Goal: Task Accomplishment & Management: Manage account settings

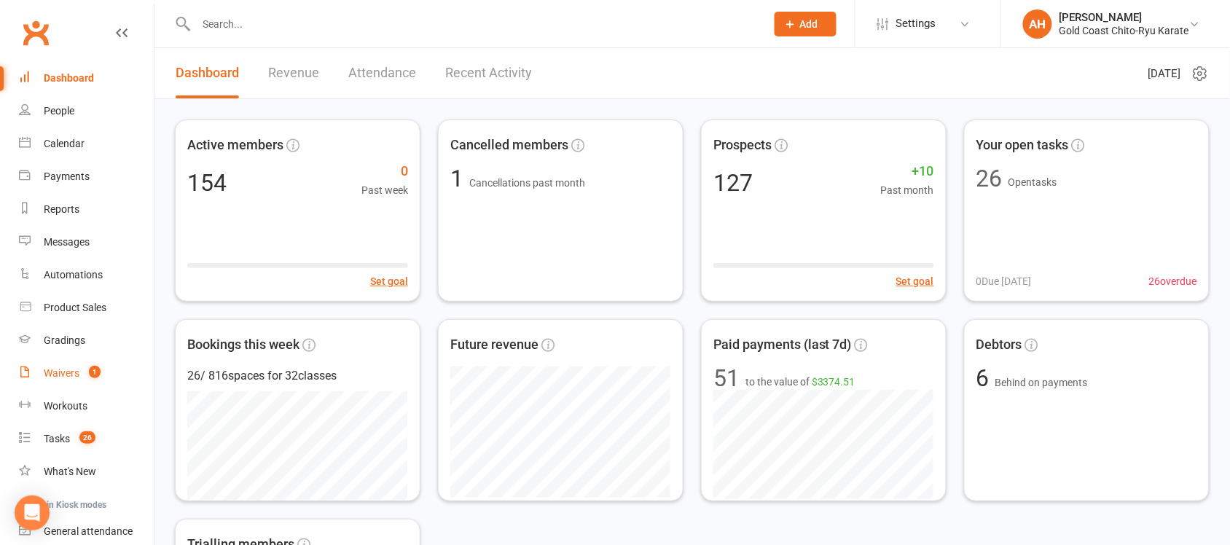
click at [66, 374] on div "Waivers" at bounding box center [62, 373] width 36 height 12
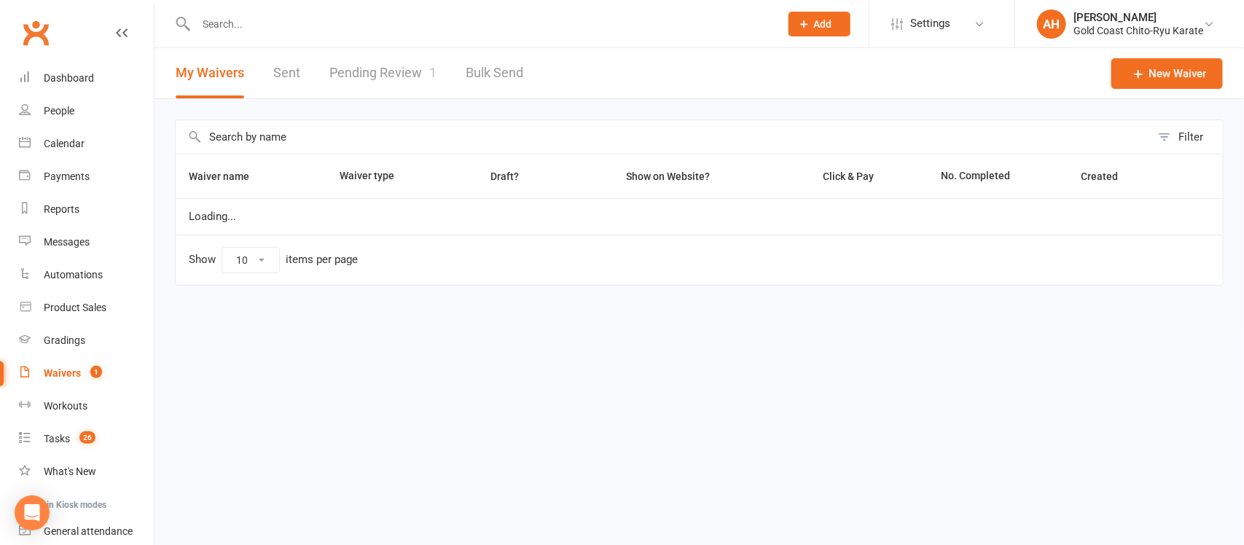
select select "25"
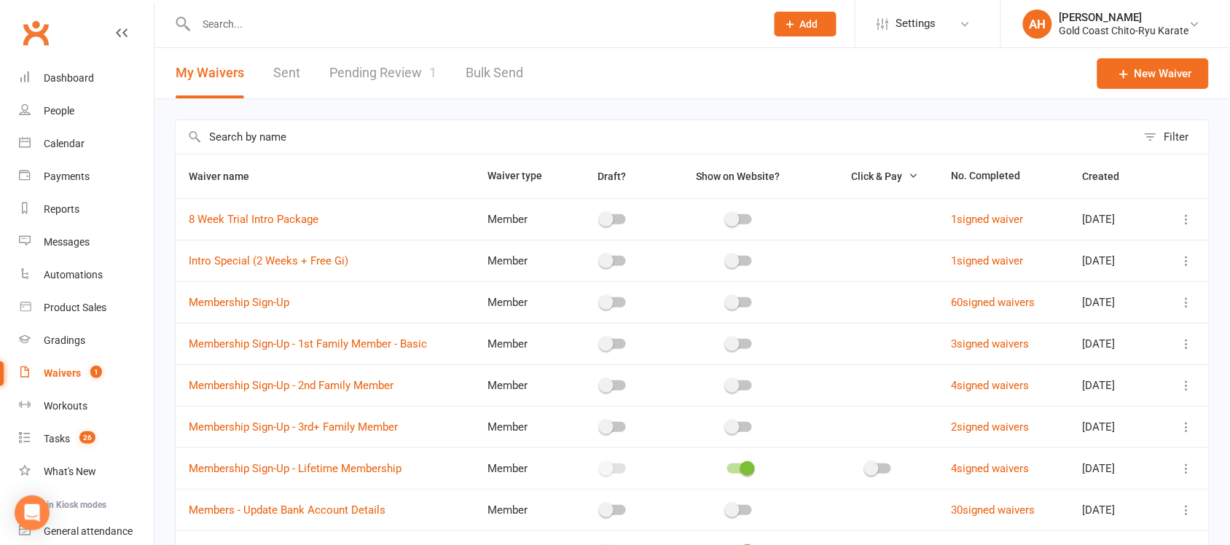
click at [383, 74] on link "Pending Review 1" at bounding box center [382, 73] width 107 height 50
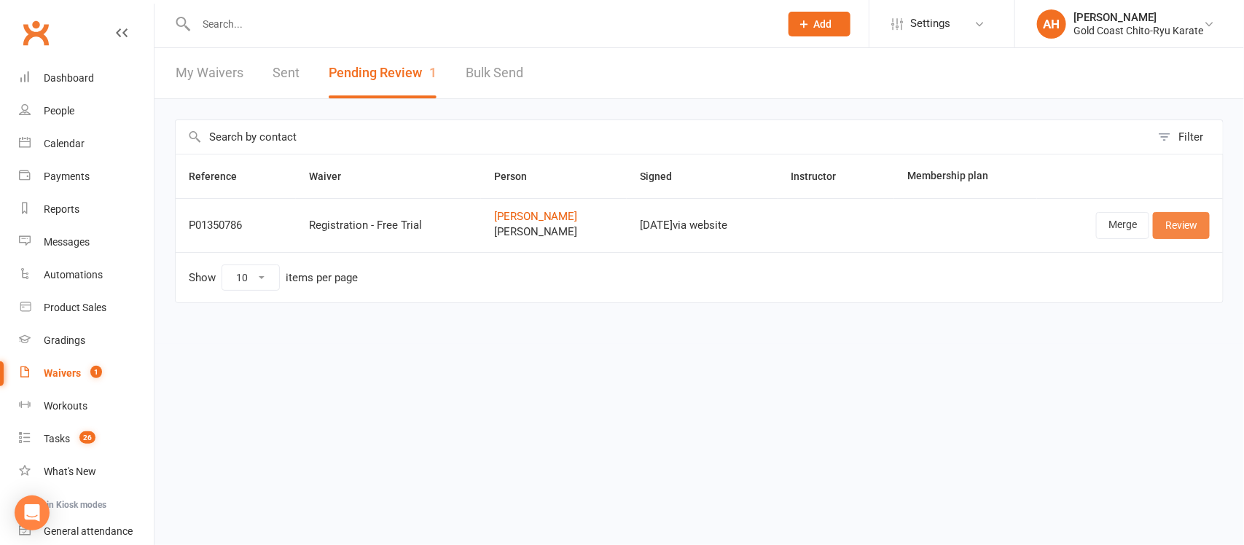
click at [1188, 224] on link "Review" at bounding box center [1181, 225] width 57 height 26
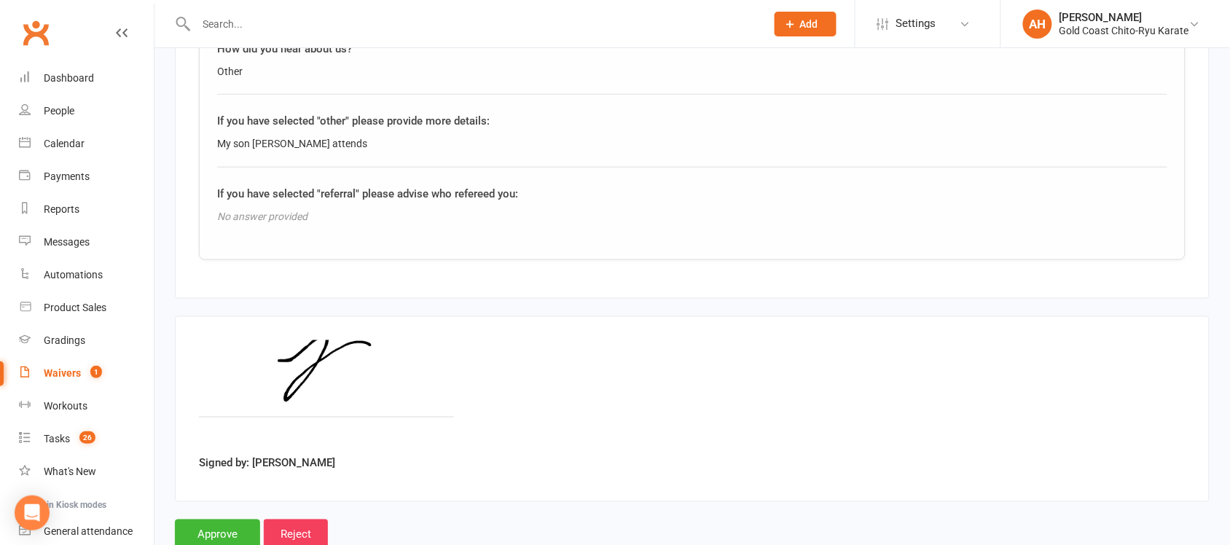
scroll to position [2060, 0]
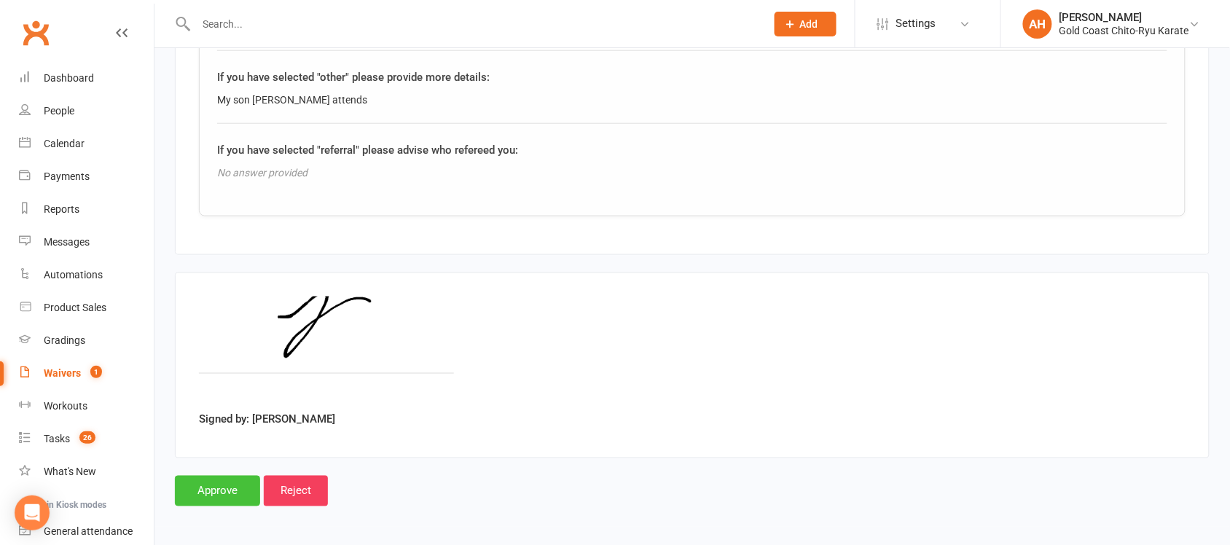
click at [224, 488] on input "Approve" at bounding box center [217, 491] width 85 height 31
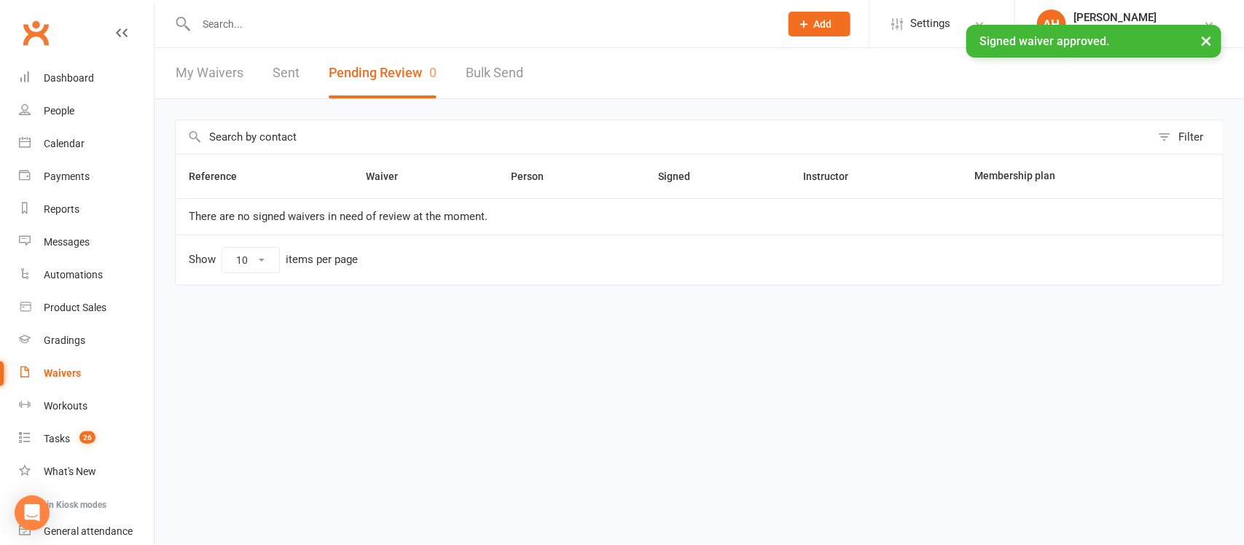
click at [262, 23] on input "text" at bounding box center [481, 24] width 578 height 20
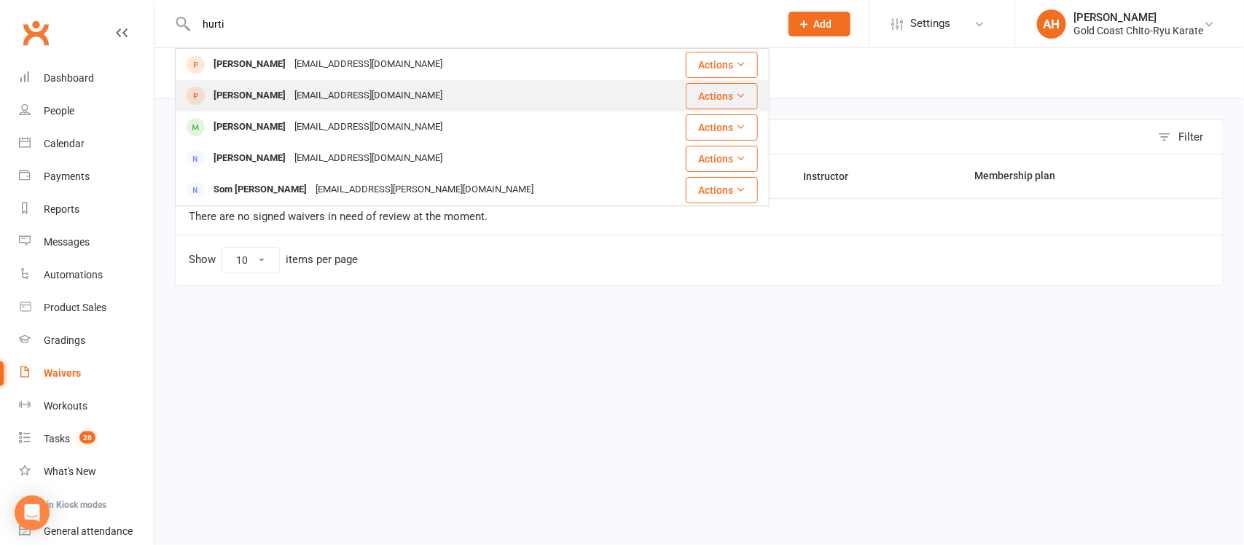
type input "hurti"
click at [242, 97] on div "[PERSON_NAME]" at bounding box center [249, 95] width 81 height 21
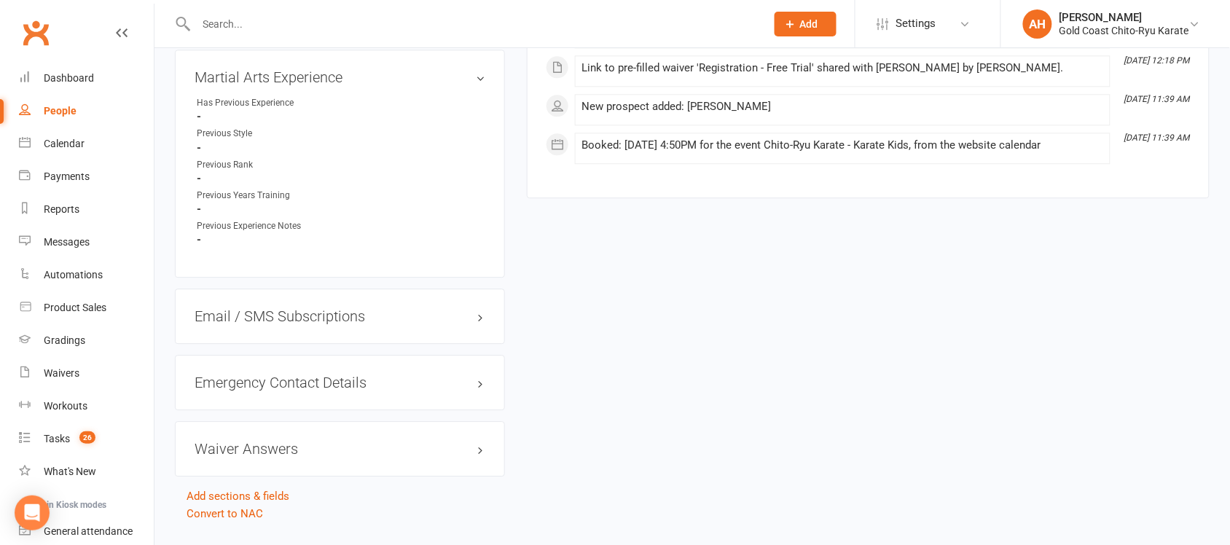
scroll to position [1068, 0]
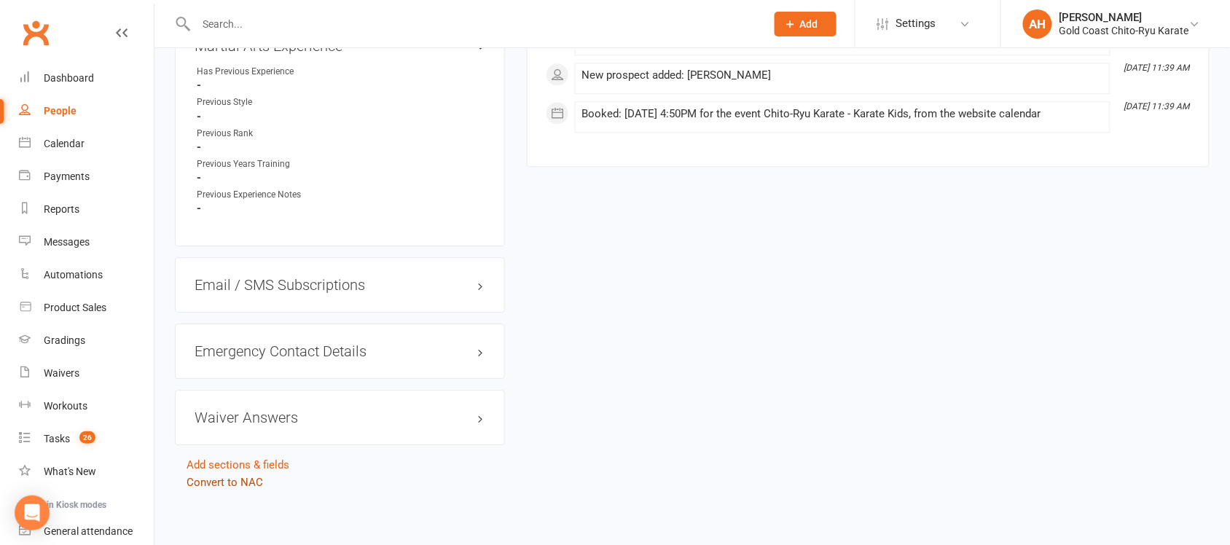
click at [217, 479] on link "Convert to NAC" at bounding box center [225, 482] width 77 height 13
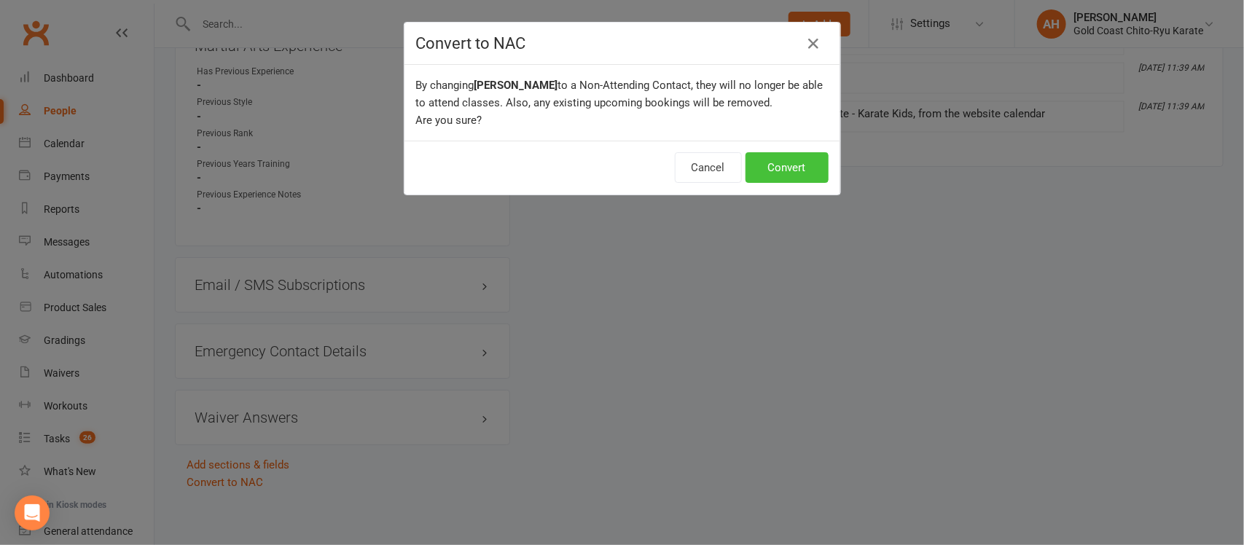
click at [765, 171] on button "Convert" at bounding box center [786, 167] width 83 height 31
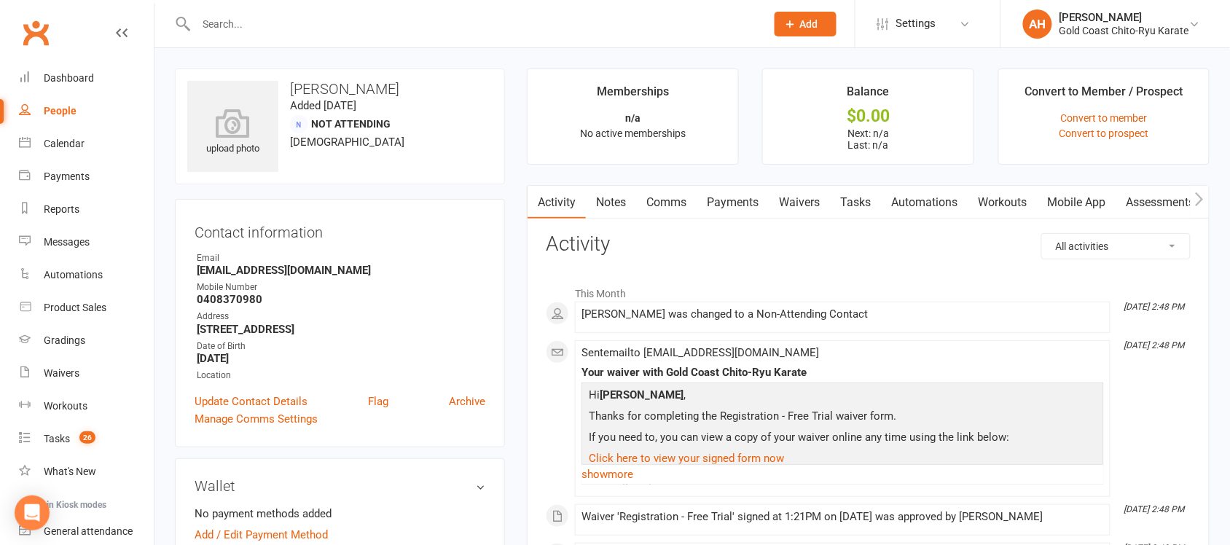
click at [257, 26] on input "text" at bounding box center [474, 24] width 564 height 20
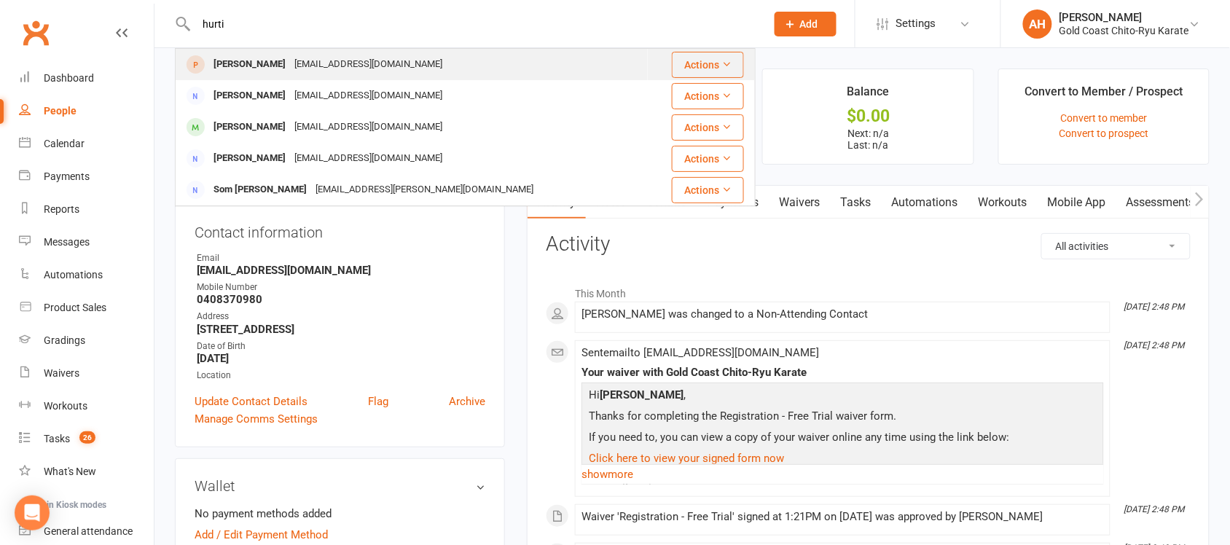
type input "hurti"
click at [248, 66] on div "[PERSON_NAME]" at bounding box center [249, 64] width 81 height 21
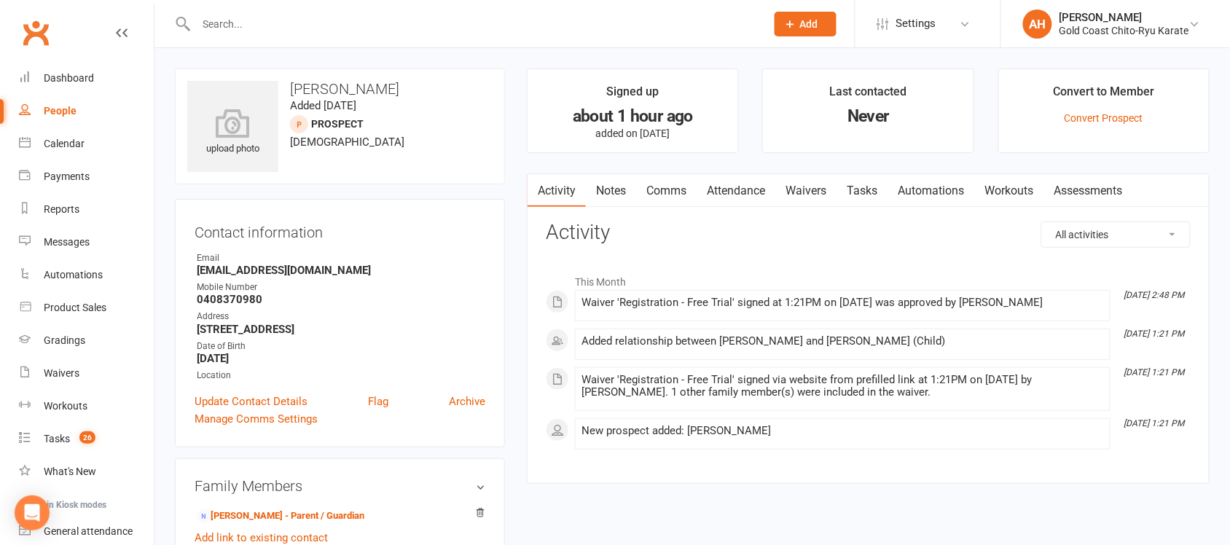
click at [672, 191] on link "Comms" at bounding box center [666, 191] width 60 height 34
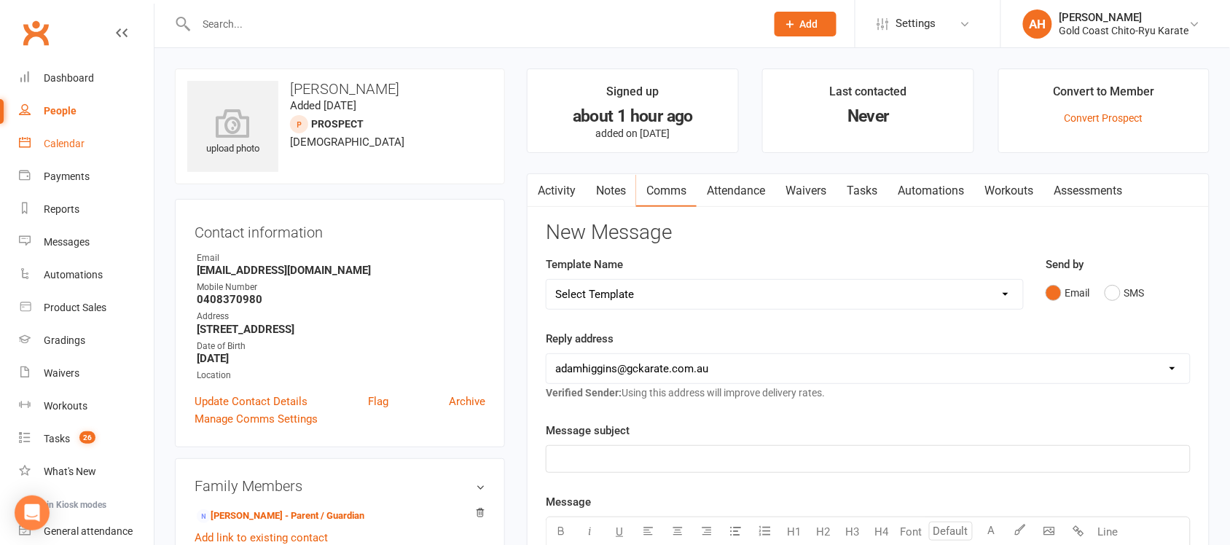
click at [66, 147] on div "Calendar" at bounding box center [64, 144] width 41 height 12
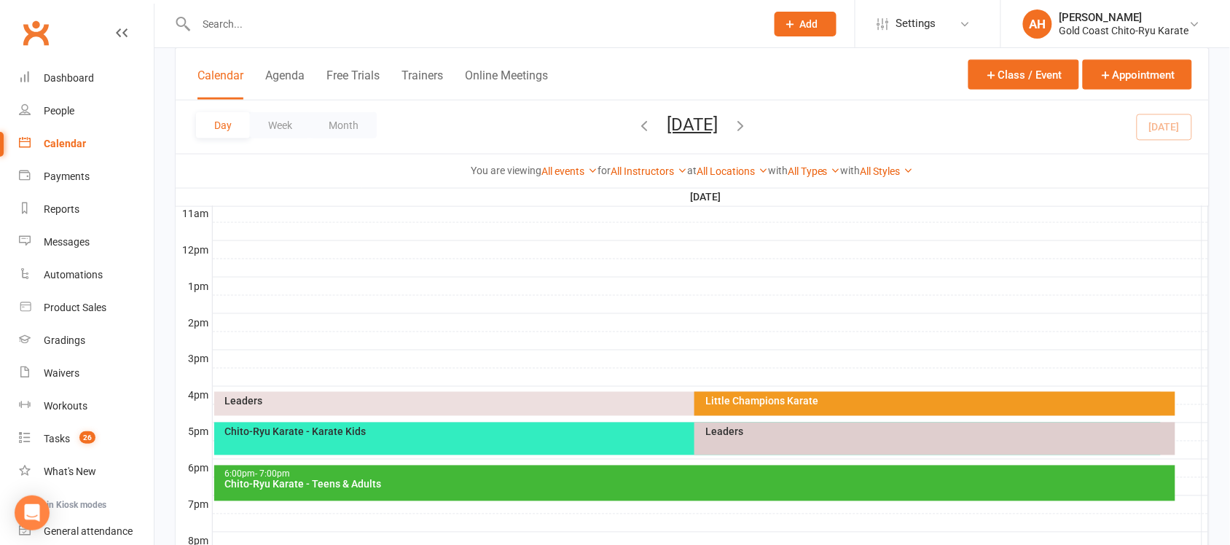
scroll to position [675, 0]
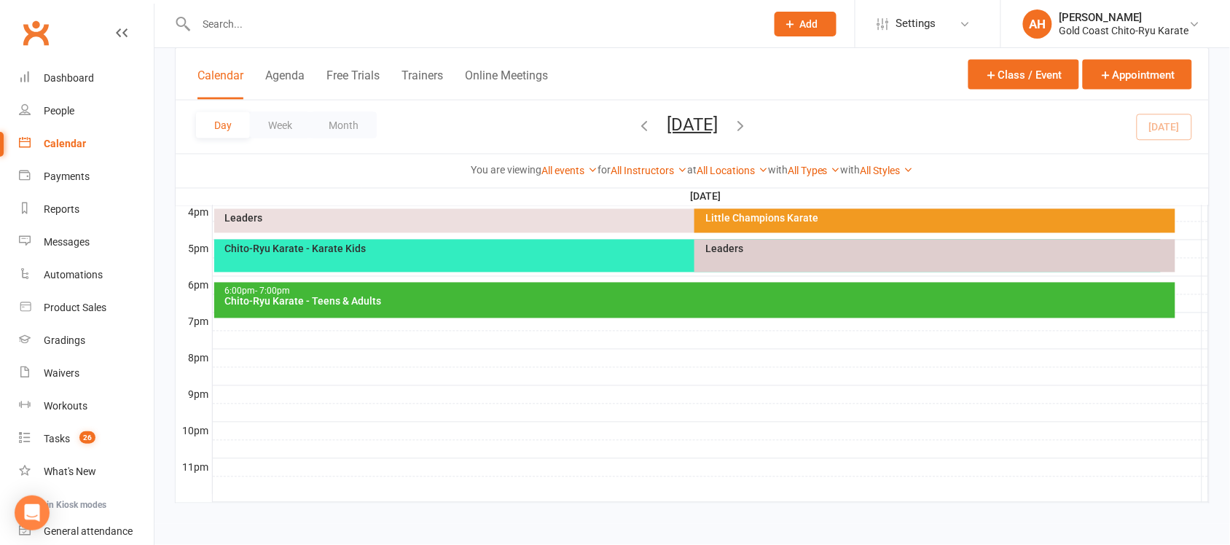
click at [467, 256] on div "Chito-Ryu Karate - Karate Kids" at bounding box center [687, 256] width 947 height 33
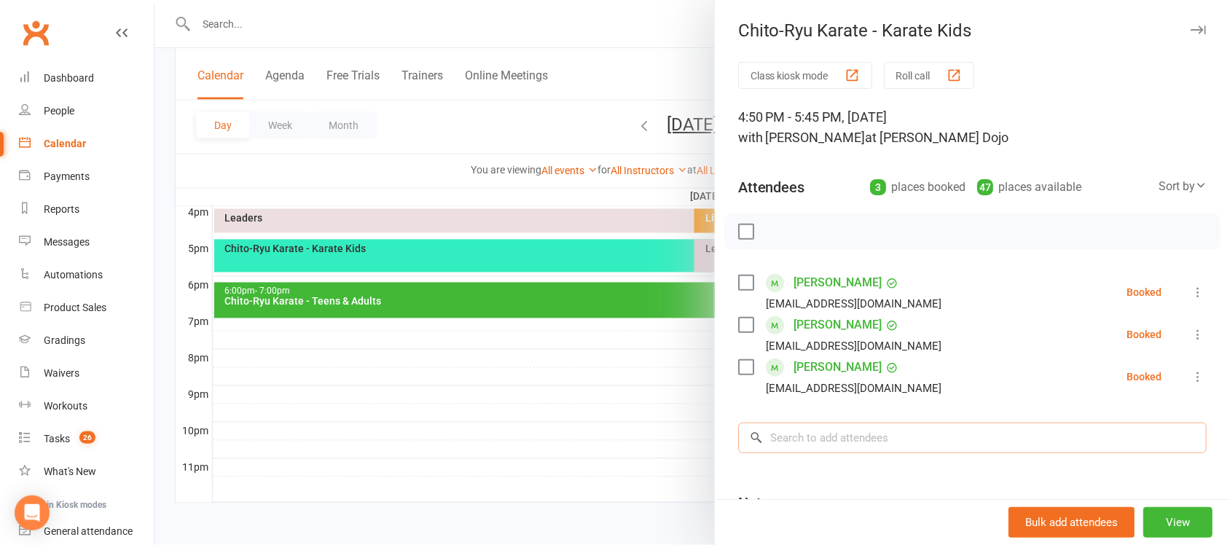
click at [812, 442] on input "search" at bounding box center [972, 438] width 469 height 31
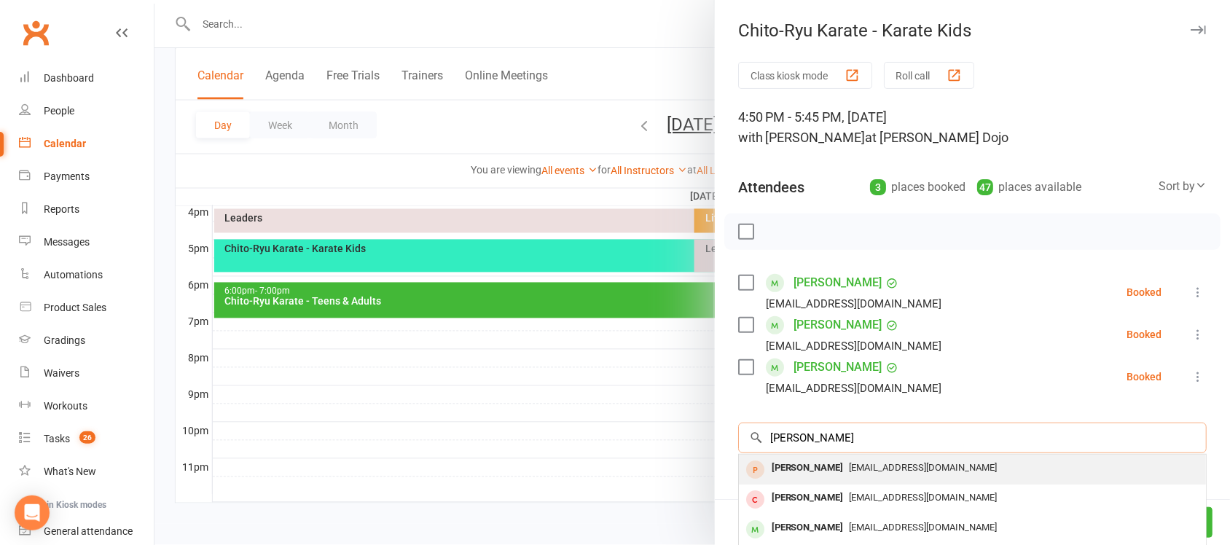
type input "[PERSON_NAME]"
click at [805, 471] on div "[PERSON_NAME]" at bounding box center [808, 468] width 84 height 21
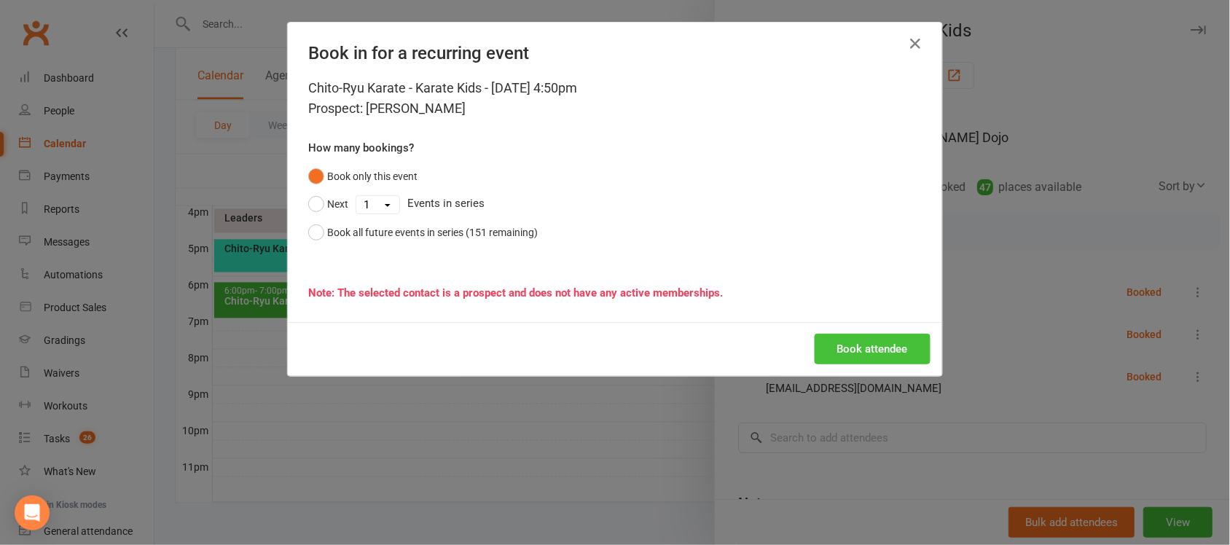
click at [880, 347] on button "Book attendee" at bounding box center [873, 349] width 116 height 31
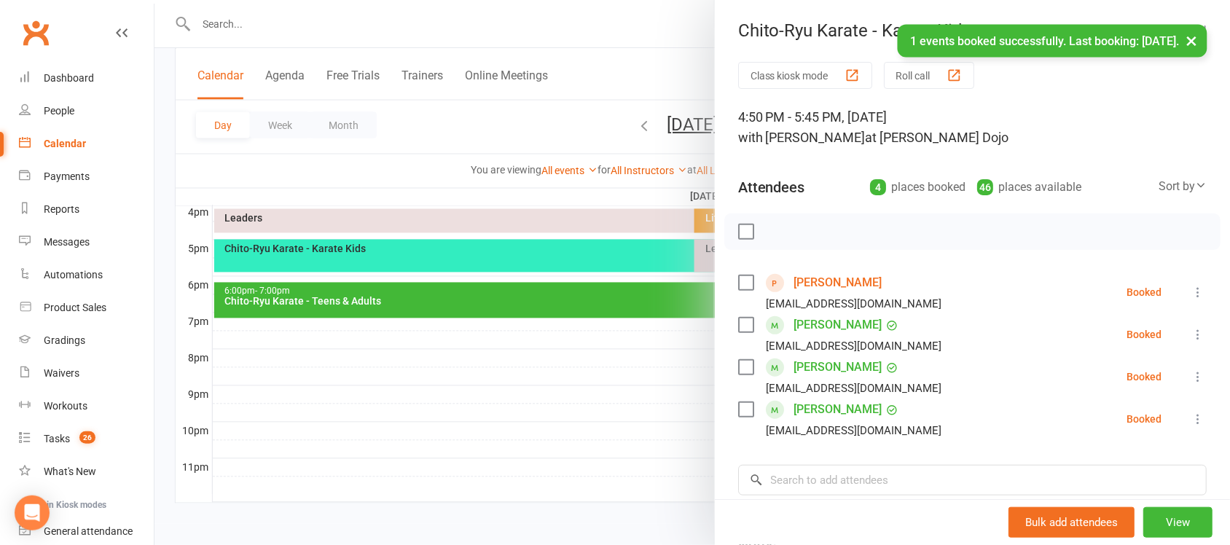
click at [1191, 291] on icon at bounding box center [1198, 292] width 15 height 15
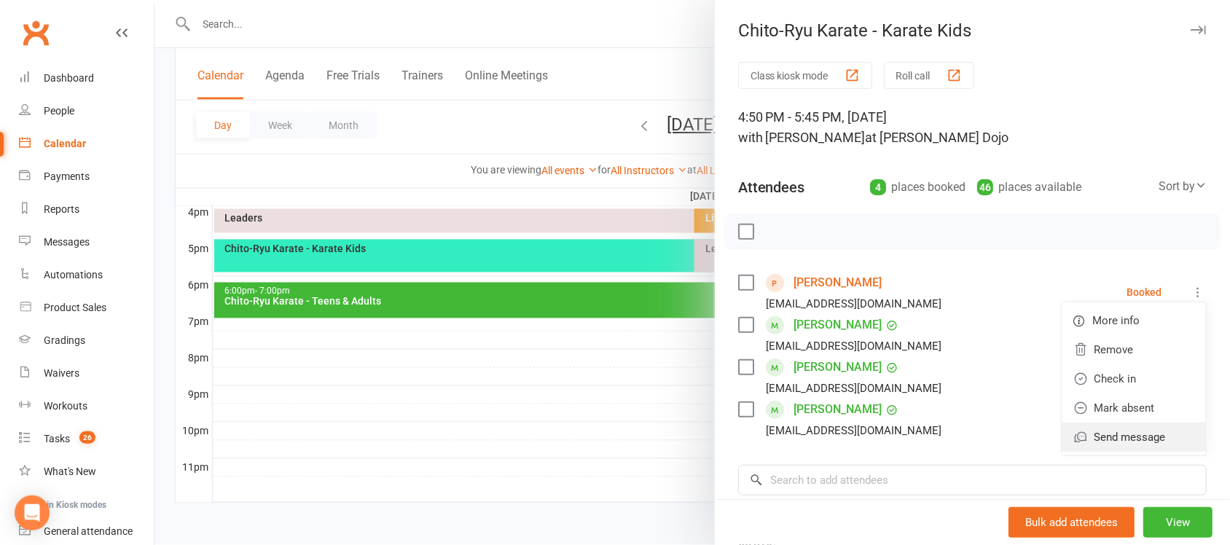
click at [1098, 442] on link "Send message" at bounding box center [1134, 437] width 144 height 29
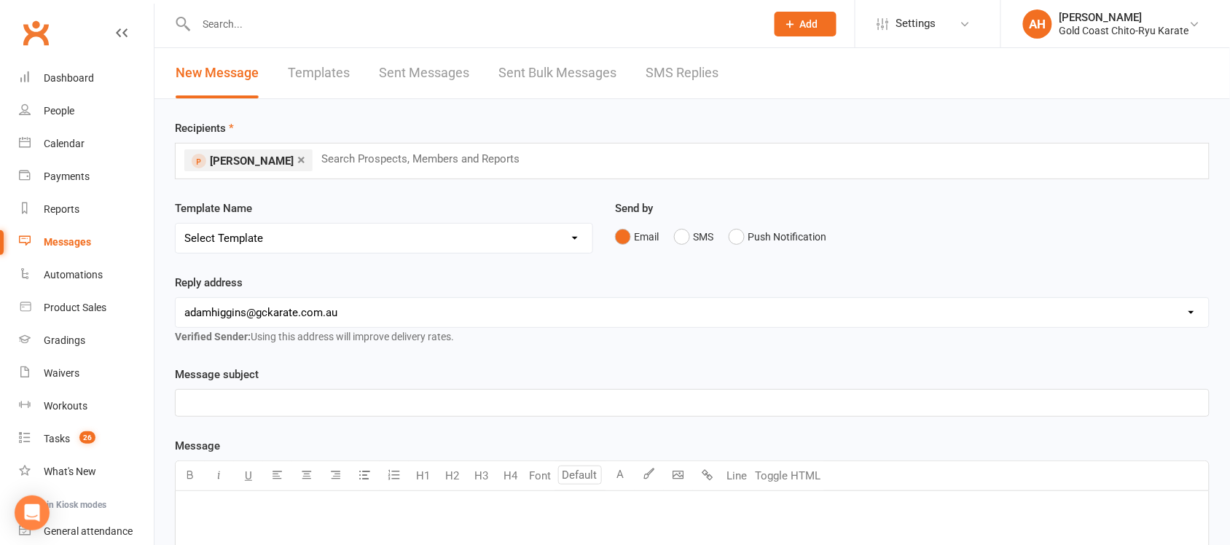
click at [573, 238] on select "Select Template [Email] Billing - Annual Payment due to be processed [Email] Bi…" at bounding box center [384, 238] width 417 height 29
select select "124"
click at [176, 224] on select "Select Template [Email] Billing - Annual Payment due to be processed [Email] Bi…" at bounding box center [384, 238] width 417 height 29
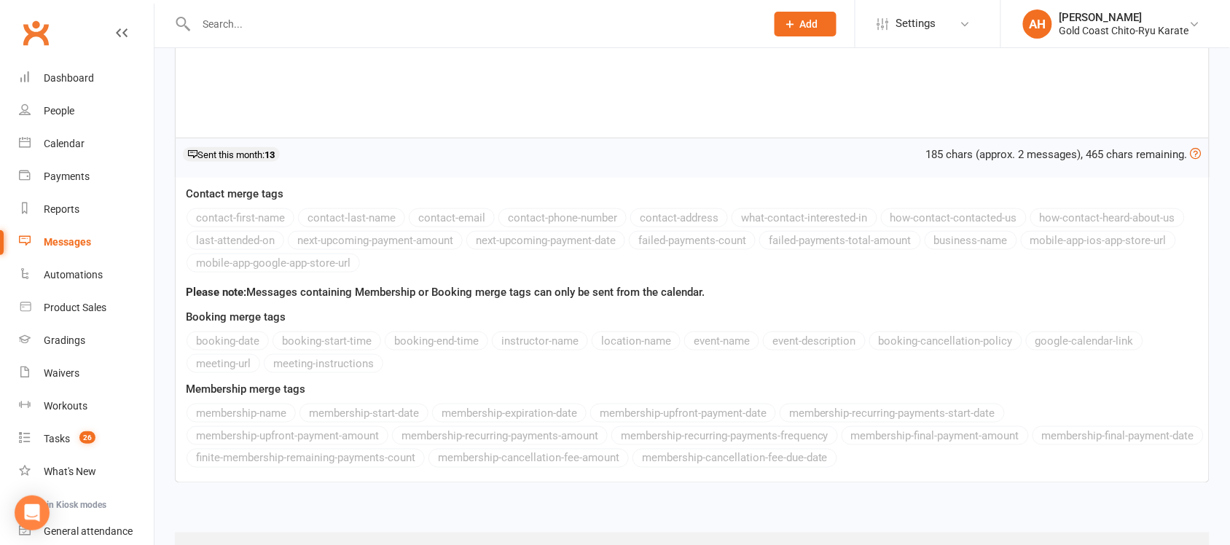
scroll to position [450, 0]
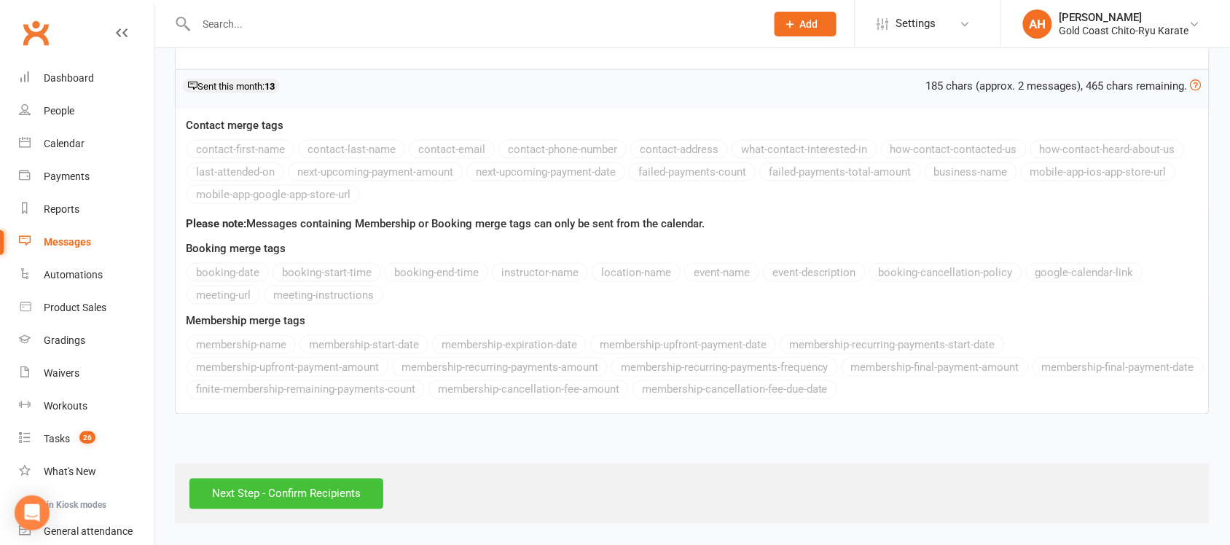
drag, startPoint x: 303, startPoint y: 490, endPoint x: 526, endPoint y: 488, distance: 223.0
click at [302, 490] on input "Next Step - Confirm Recipients" at bounding box center [286, 494] width 194 height 31
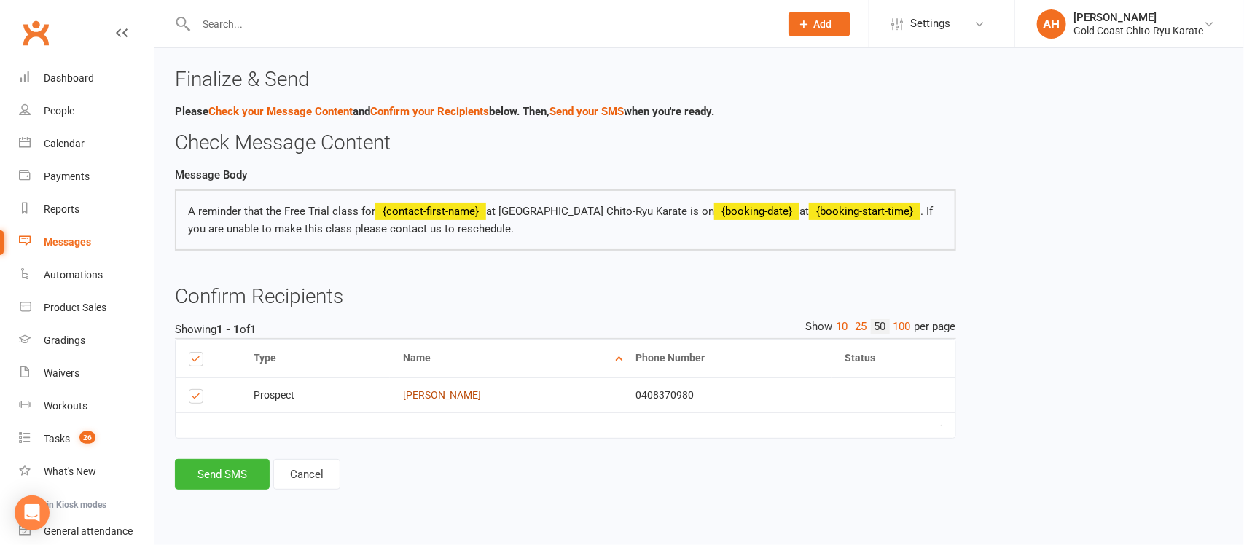
click at [447, 399] on link "[PERSON_NAME]" at bounding box center [442, 395] width 78 height 12
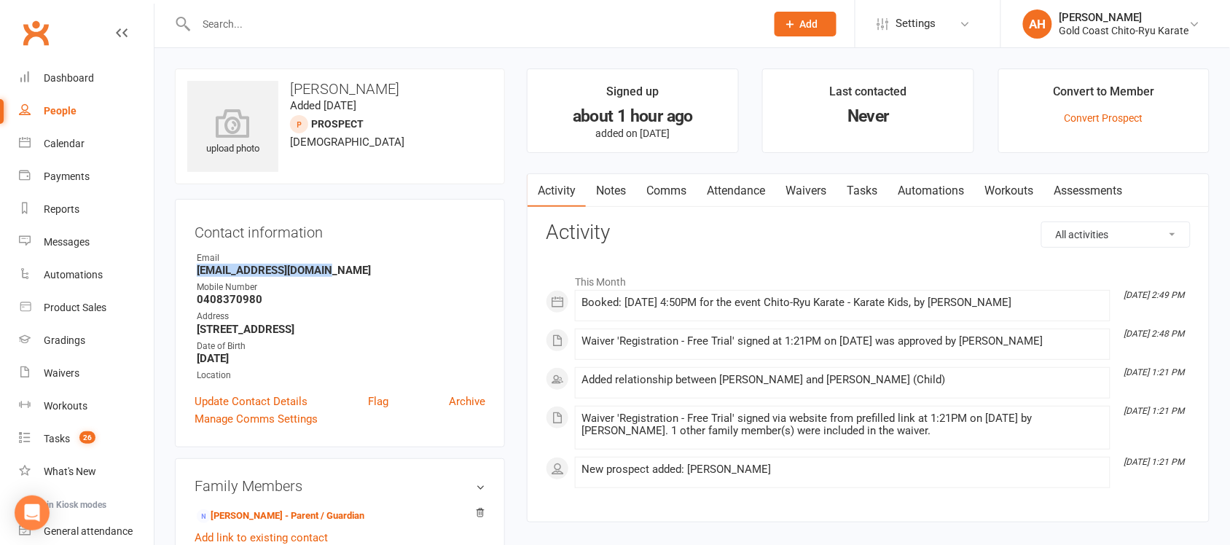
drag, startPoint x: 328, startPoint y: 271, endPoint x: 199, endPoint y: 275, distance: 129.0
click at [199, 275] on strong "[EMAIL_ADDRESS][DOMAIN_NAME]" at bounding box center [341, 270] width 289 height 13
copy strong "[EMAIL_ADDRESS][DOMAIN_NAME]"
click at [245, 20] on input "text" at bounding box center [474, 24] width 564 height 20
paste input "[EMAIL_ADDRESS][DOMAIN_NAME]"
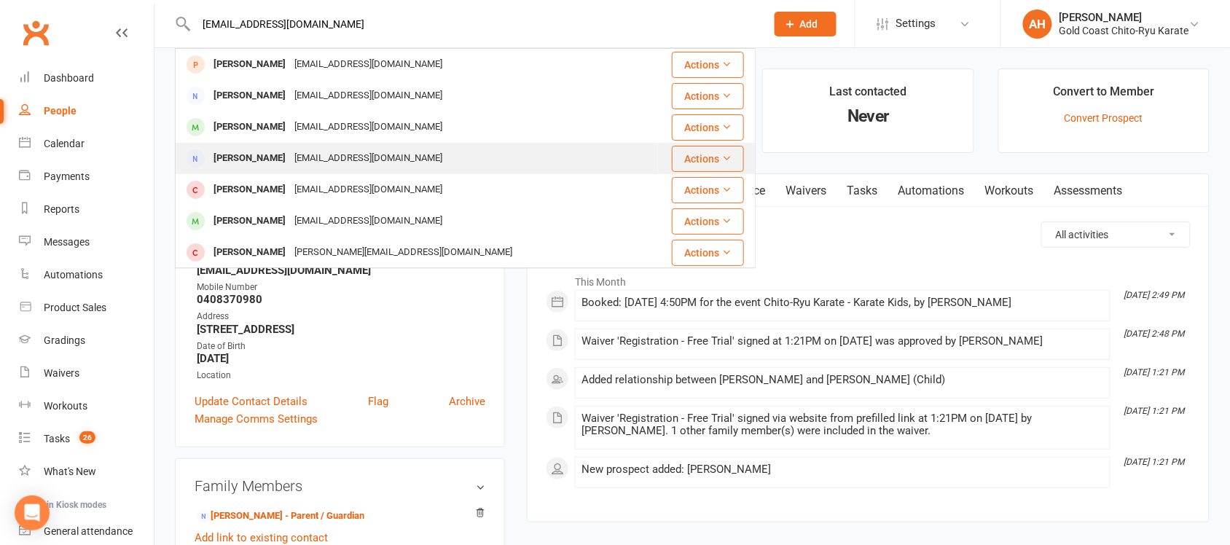
type input "[EMAIL_ADDRESS][DOMAIN_NAME]"
click at [251, 151] on div "[PERSON_NAME]" at bounding box center [249, 158] width 81 height 21
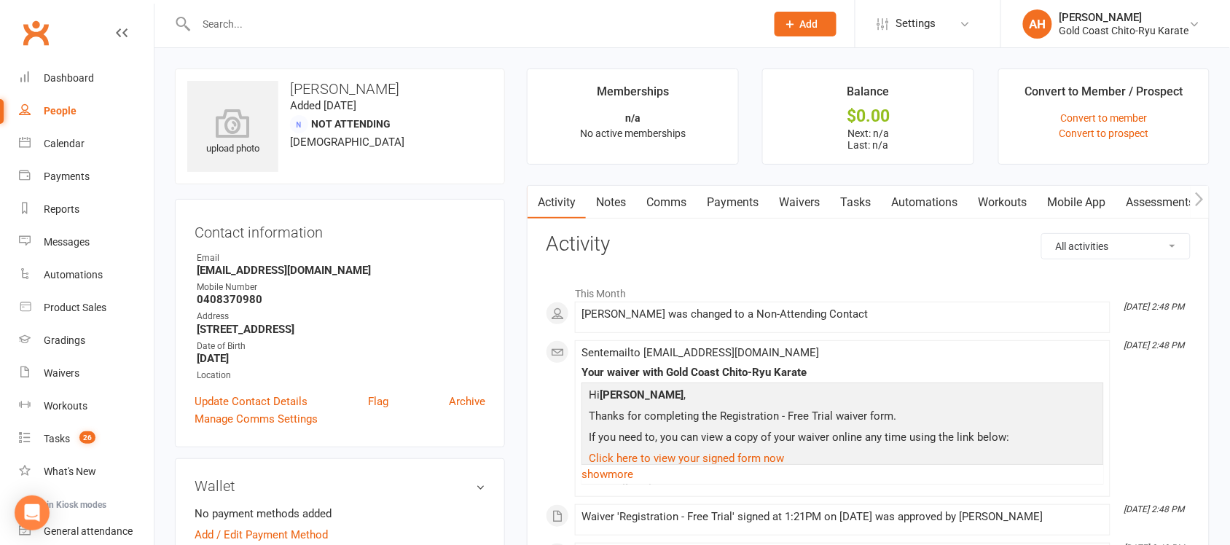
click at [232, 23] on input "text" at bounding box center [474, 24] width 564 height 20
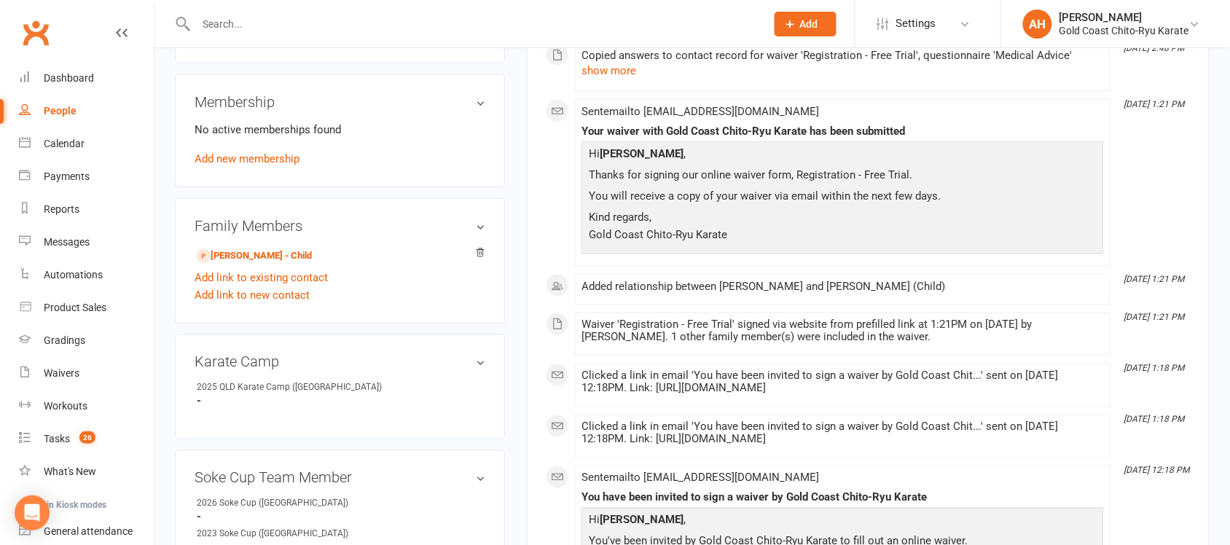
scroll to position [547, 0]
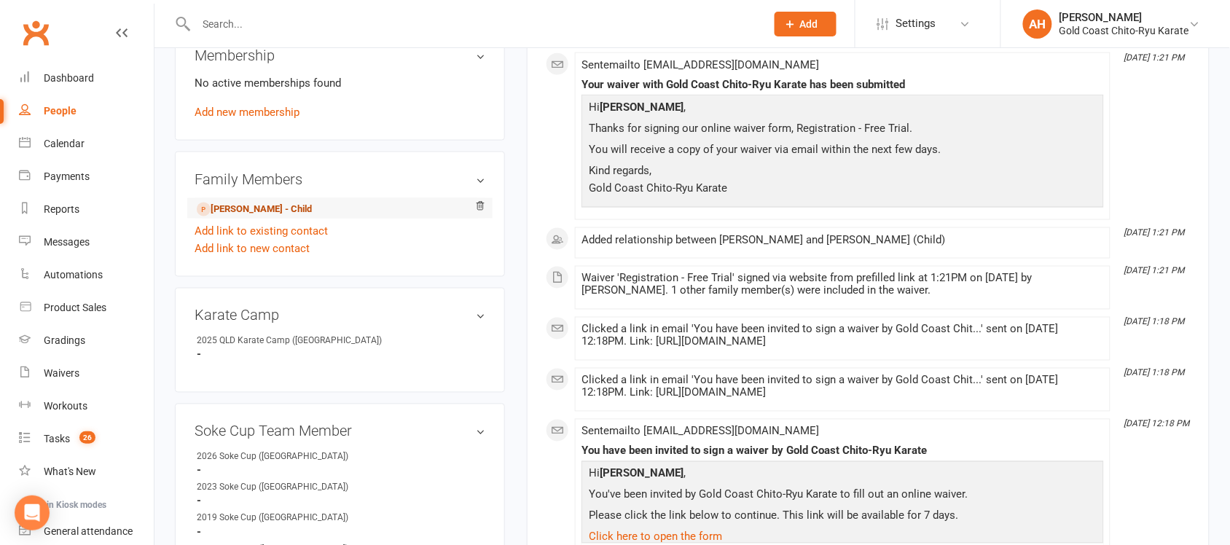
click at [256, 208] on link "[PERSON_NAME] - Child" at bounding box center [254, 209] width 115 height 15
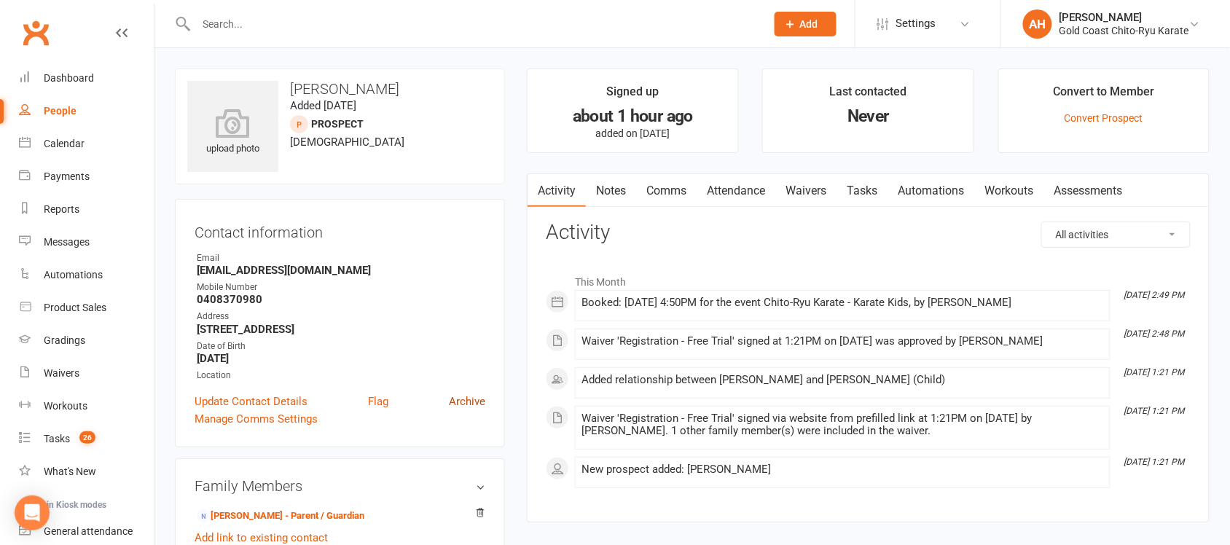
click at [478, 405] on link "Archive" at bounding box center [467, 401] width 36 height 17
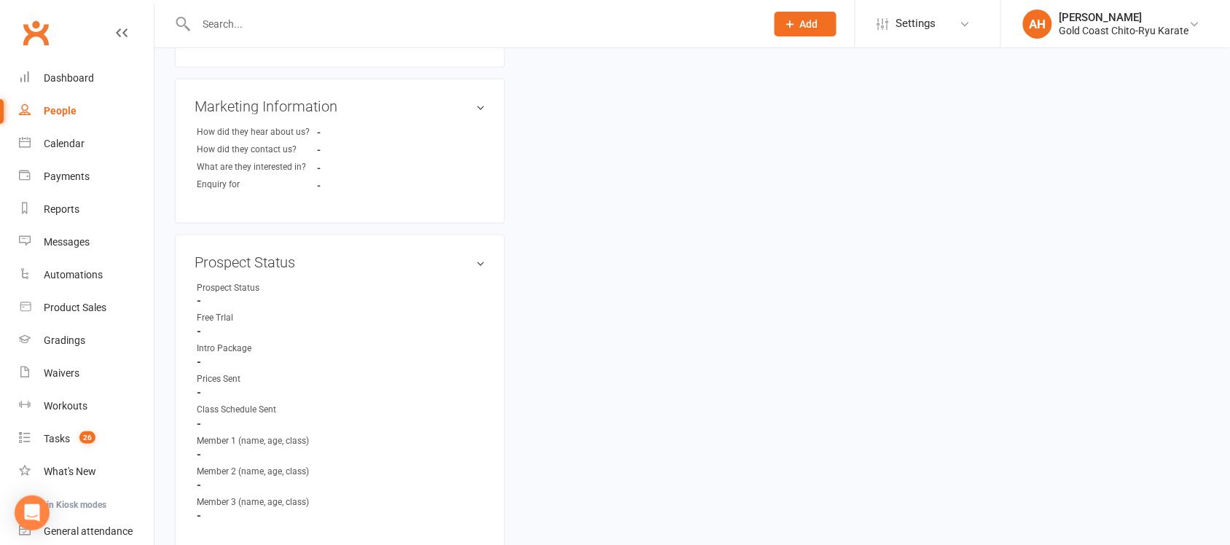
scroll to position [243, 0]
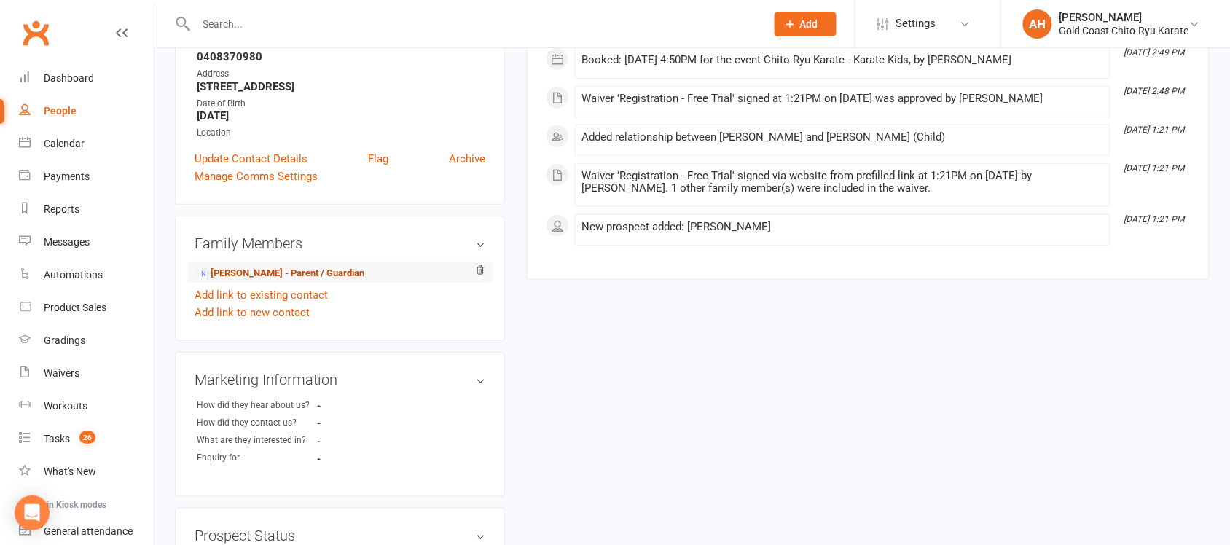
click at [270, 274] on link "[PERSON_NAME] - Parent / Guardian" at bounding box center [281, 273] width 168 height 15
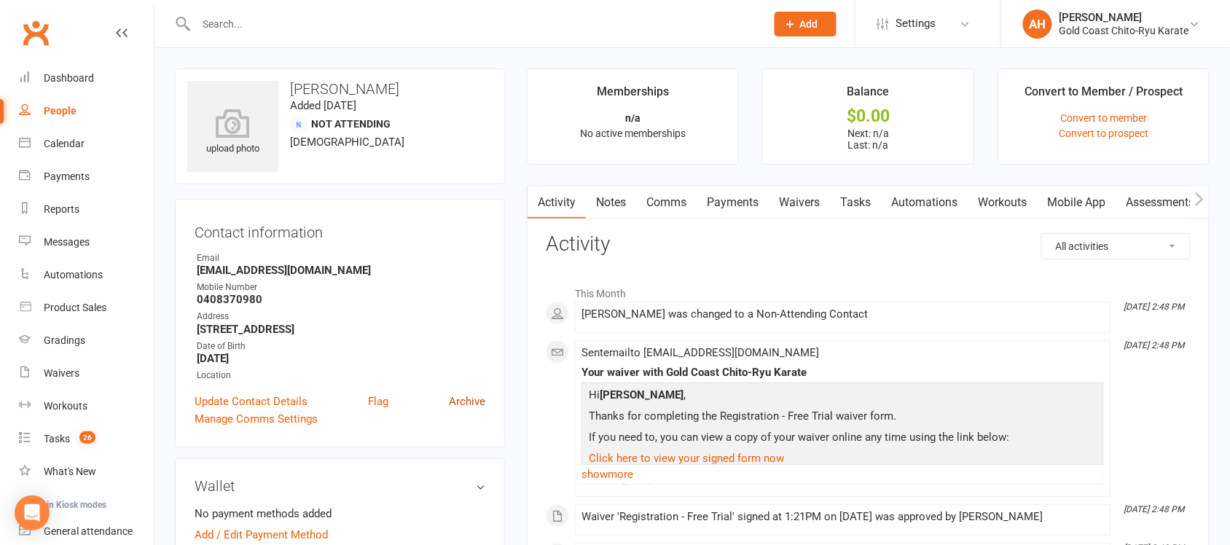
click at [474, 398] on link "Archive" at bounding box center [467, 401] width 36 height 17
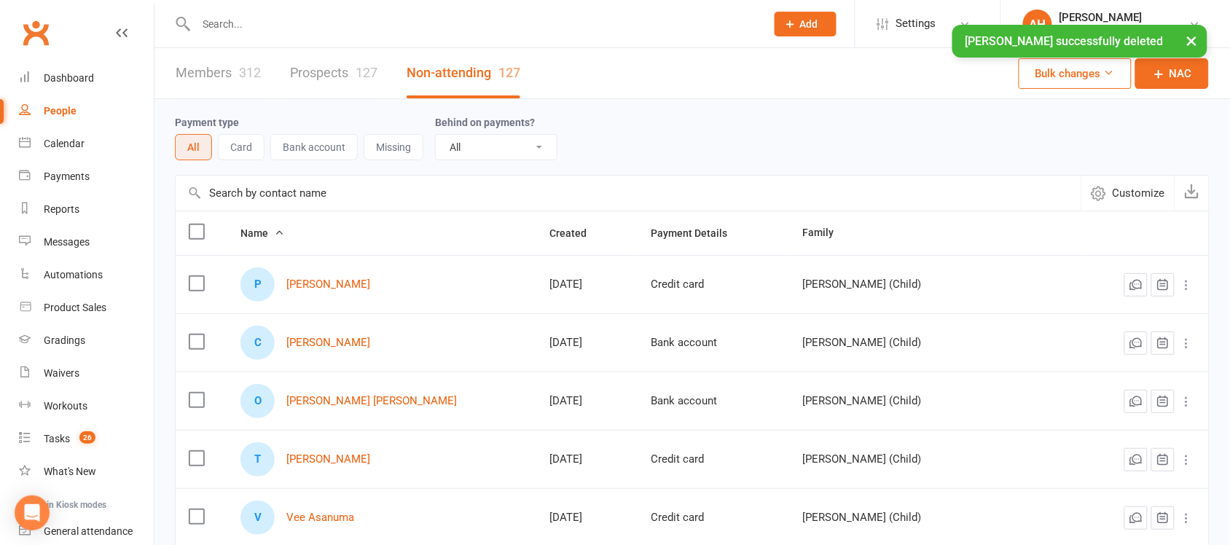
click at [235, 14] on input "text" at bounding box center [474, 24] width 564 height 20
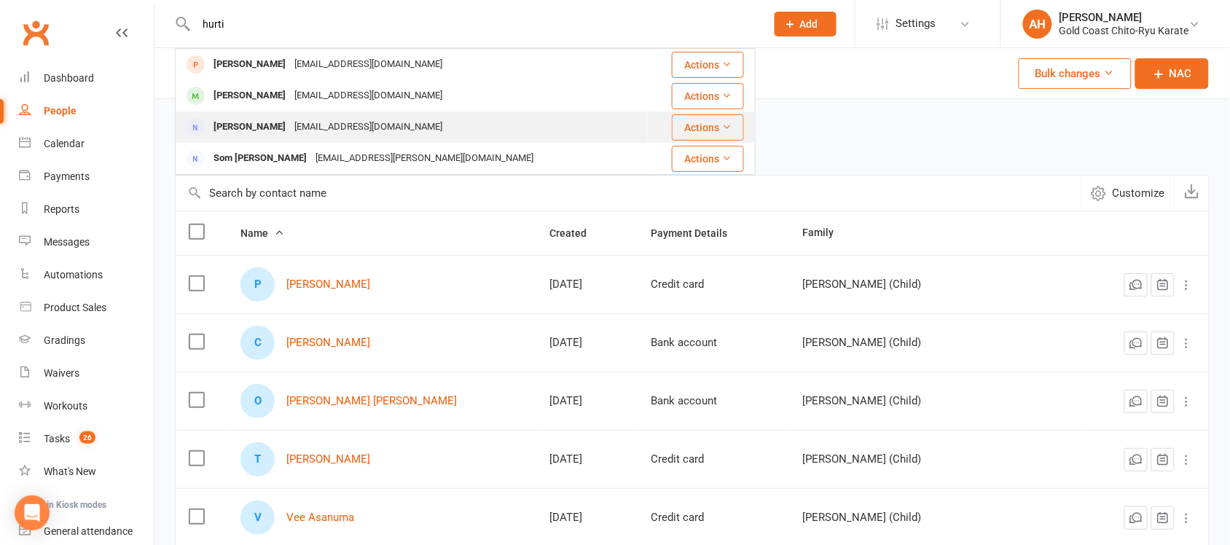
type input "hurti"
click at [256, 132] on div "[PERSON_NAME]" at bounding box center [249, 127] width 81 height 21
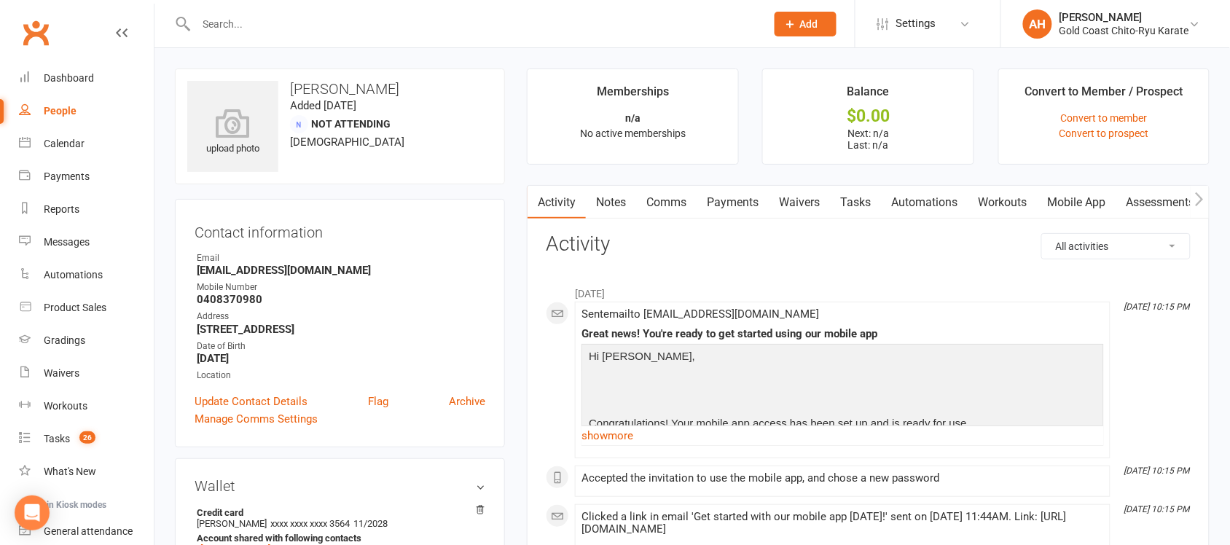
scroll to position [547, 0]
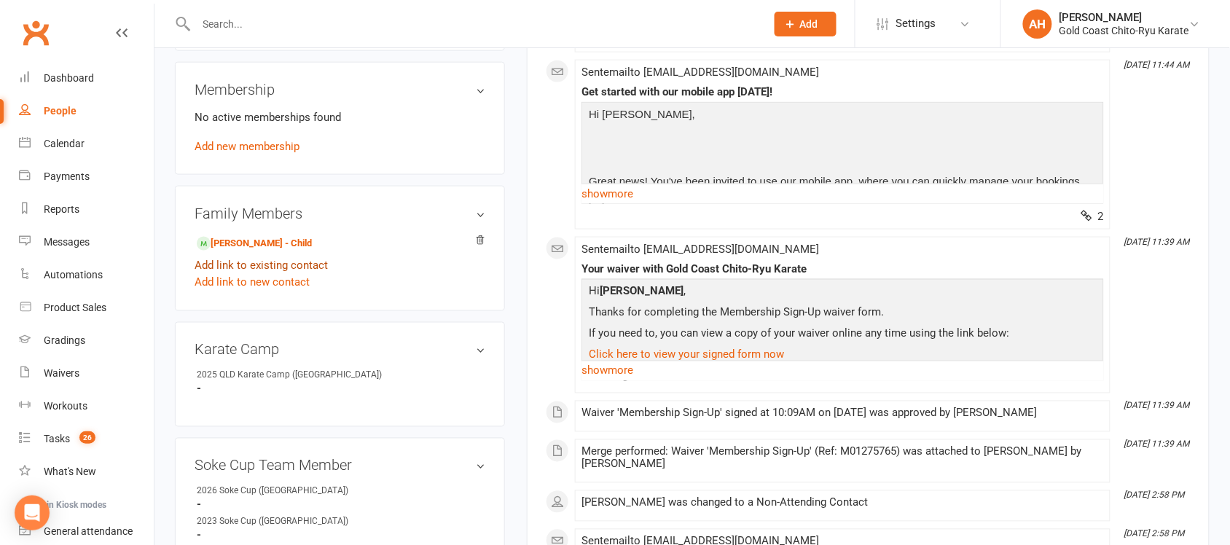
click at [275, 268] on link "Add link to existing contact" at bounding box center [261, 264] width 133 height 17
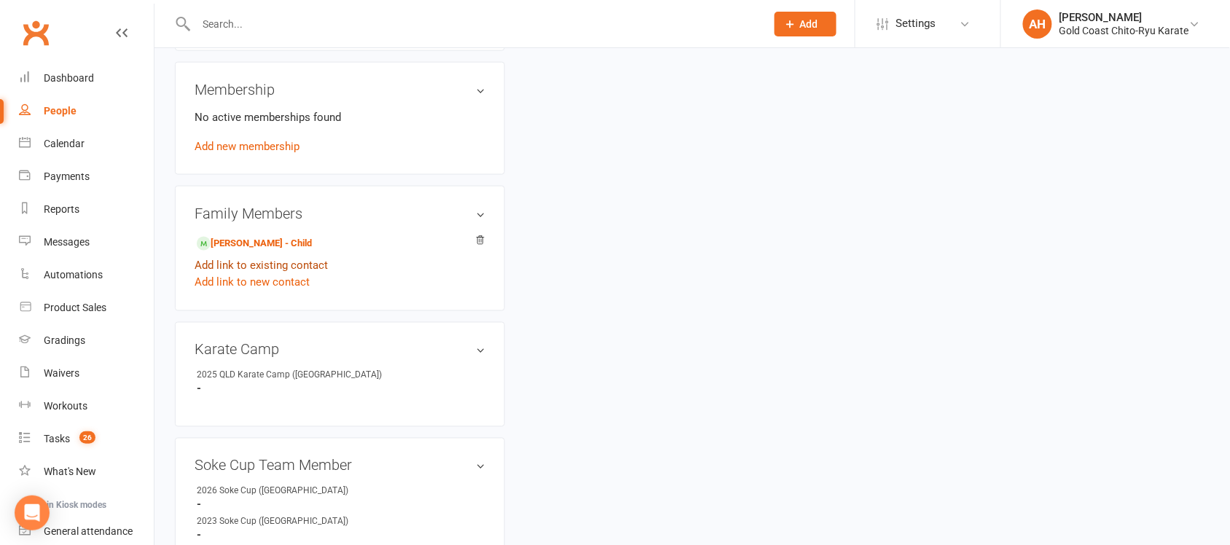
scroll to position [0, 0]
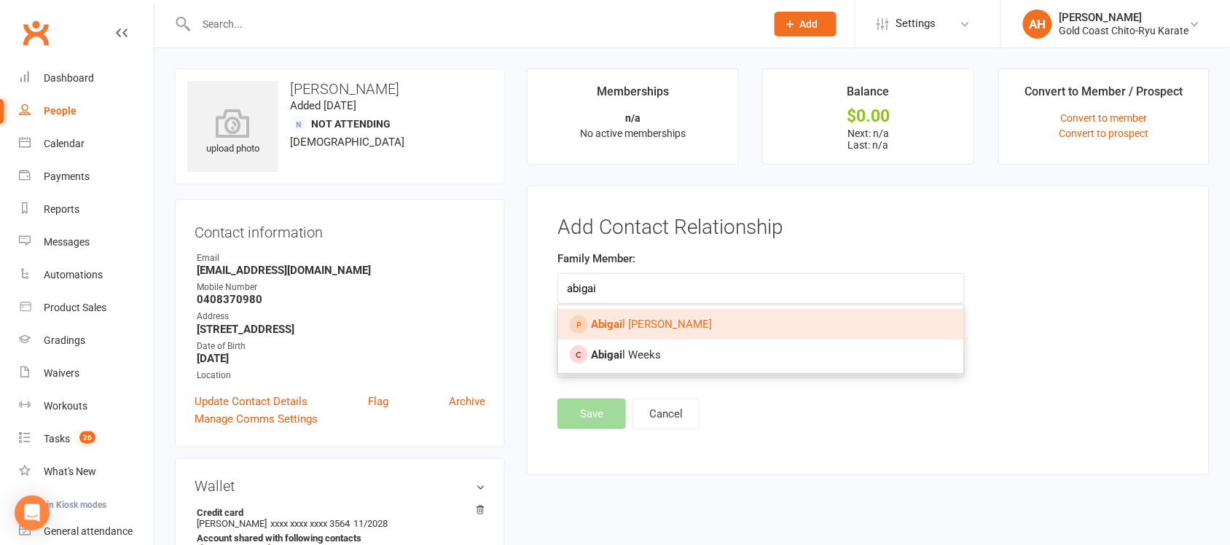
type input "abigai"
click at [641, 329] on span "[PERSON_NAME]" at bounding box center [651, 324] width 121 height 13
type input "[PERSON_NAME]"
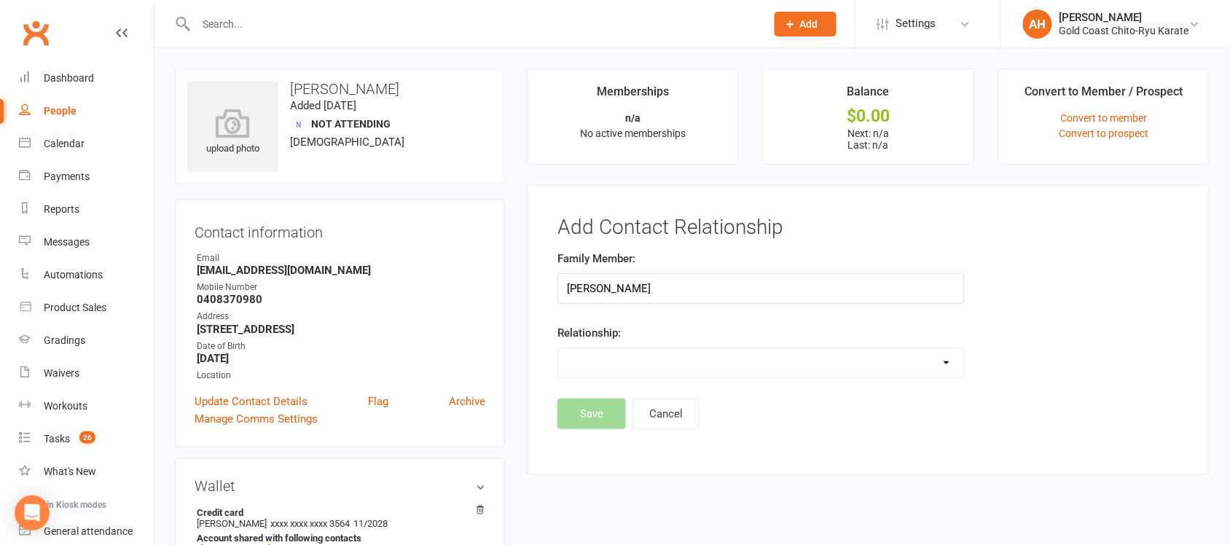
drag, startPoint x: 949, startPoint y: 363, endPoint x: 959, endPoint y: 363, distance: 9.5
click at [958, 363] on select "Parent / Guardian Child Sibling (parent not in system) Spouse / Partner Cousin …" at bounding box center [760, 362] width 405 height 29
select select "1"
click at [559, 349] on select "Parent / Guardian Child Sibling (parent not in system) Spouse / Partner Cousin …" at bounding box center [760, 362] width 405 height 29
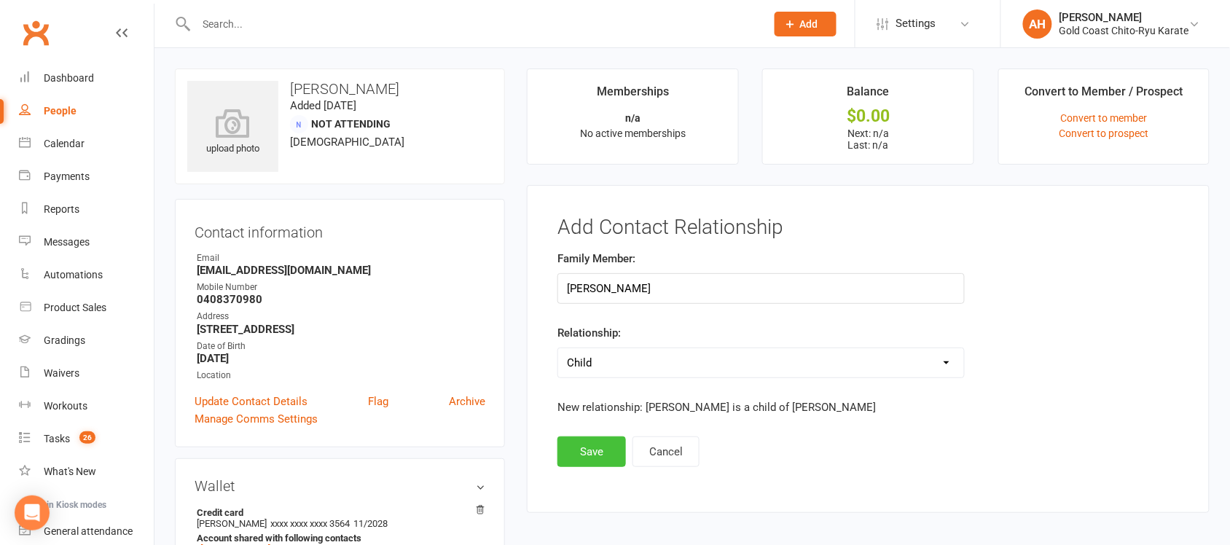
click at [590, 455] on button "Save" at bounding box center [591, 451] width 68 height 31
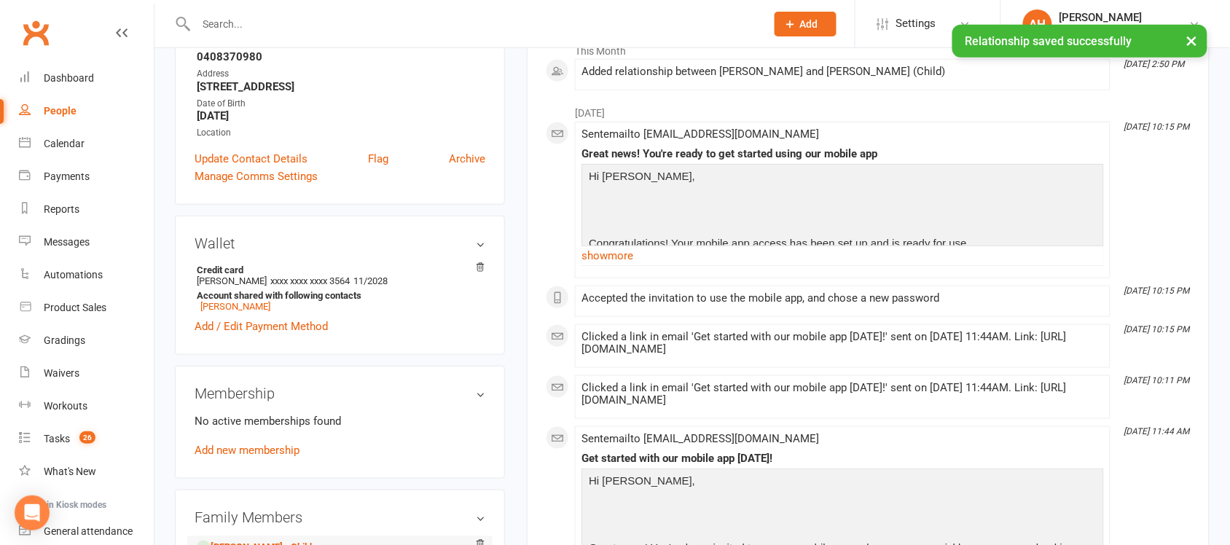
scroll to position [547, 0]
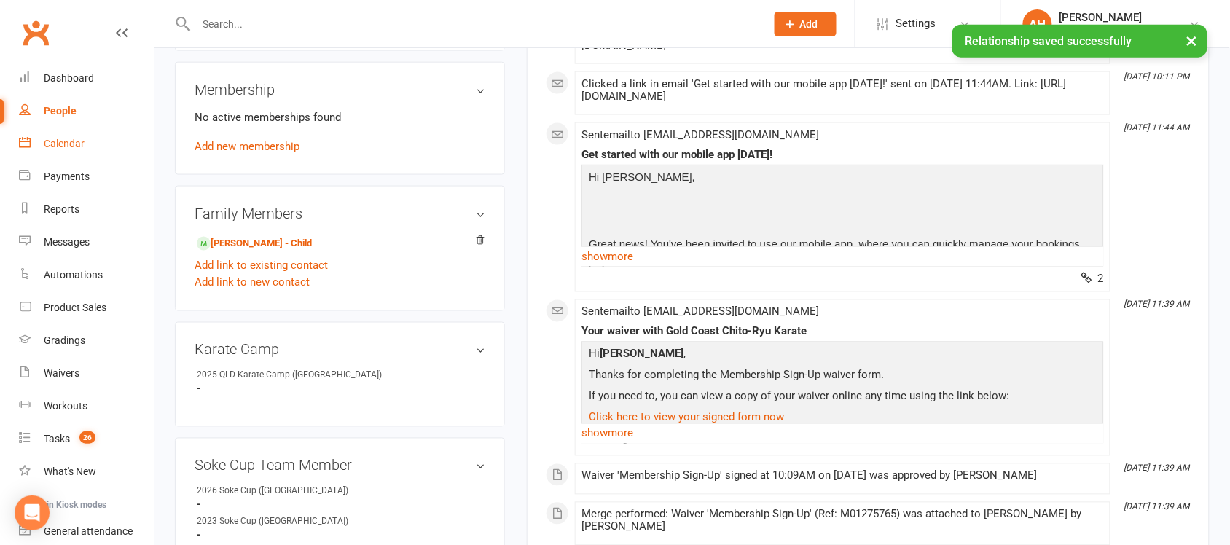
click at [64, 148] on div "Calendar" at bounding box center [64, 144] width 41 height 12
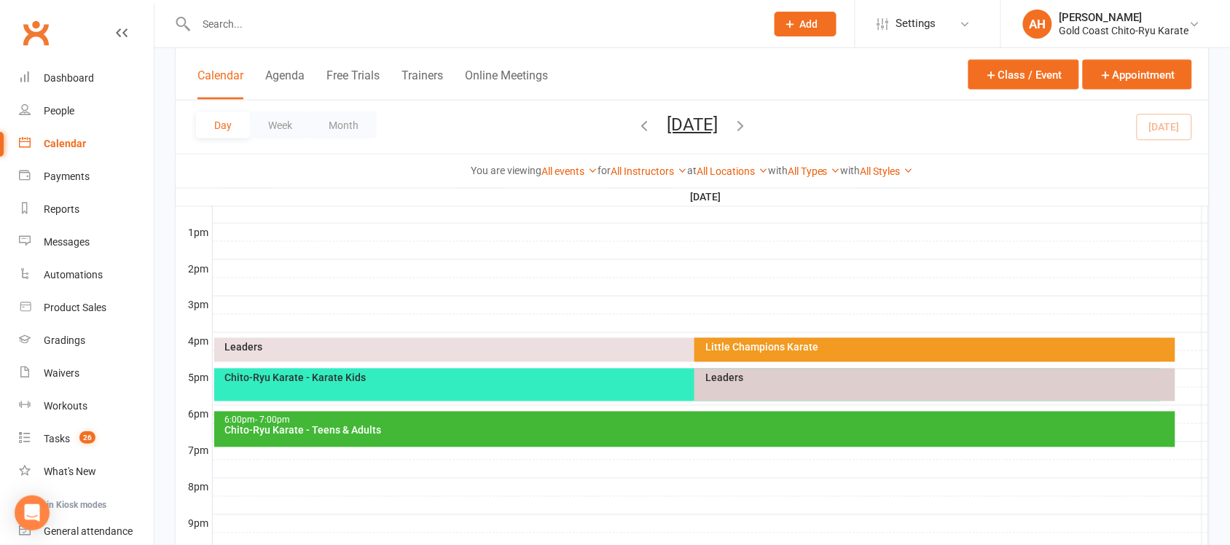
scroll to position [675, 0]
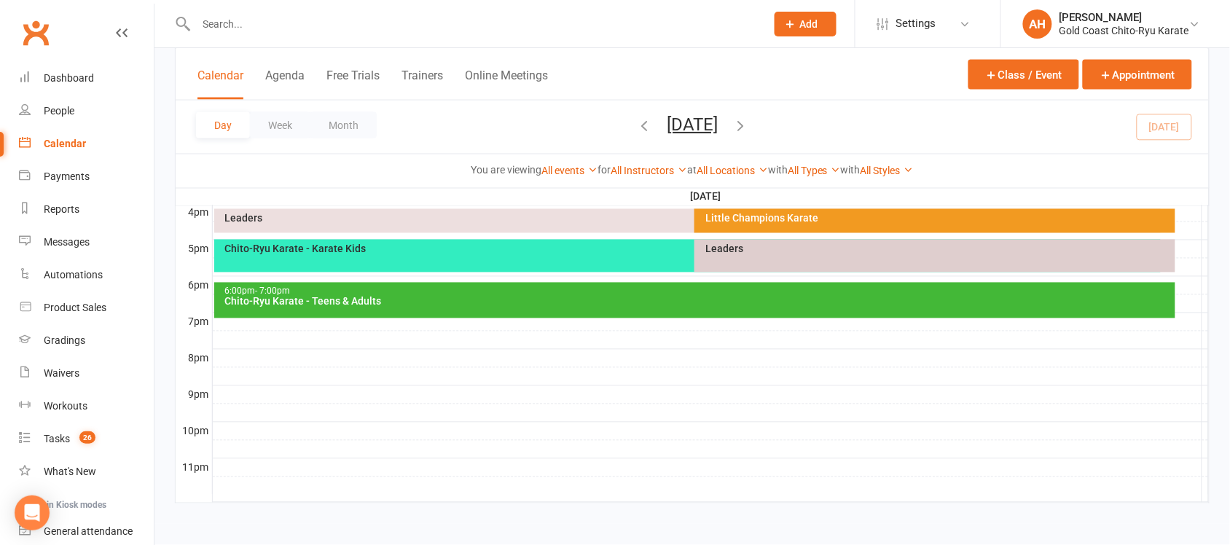
click at [391, 263] on div "Chito-Ryu Karate - Karate Kids" at bounding box center [687, 256] width 947 height 33
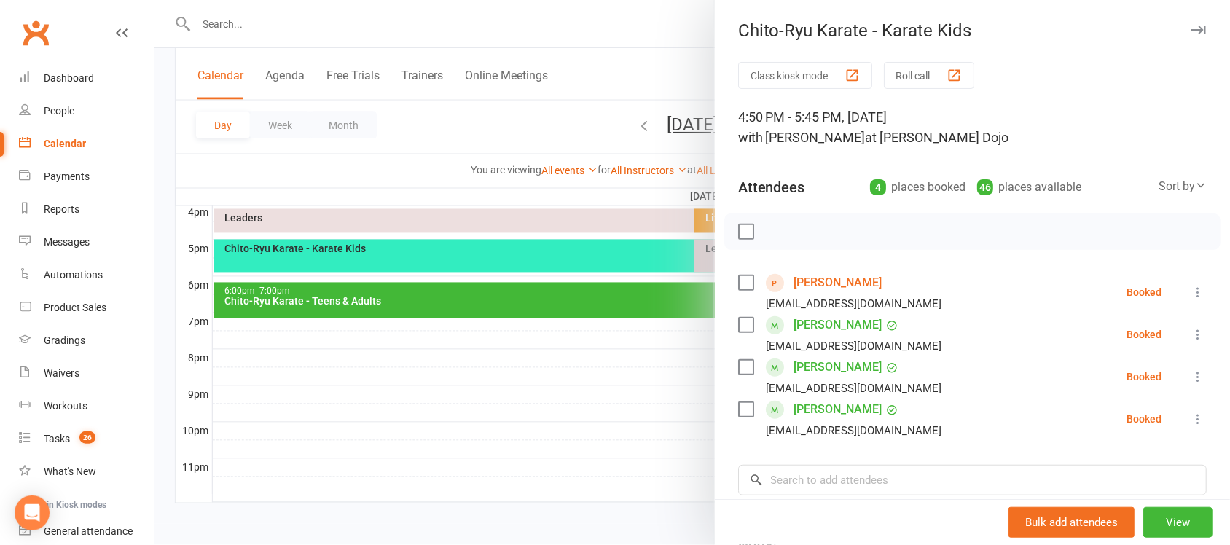
click at [1191, 286] on icon at bounding box center [1198, 292] width 15 height 15
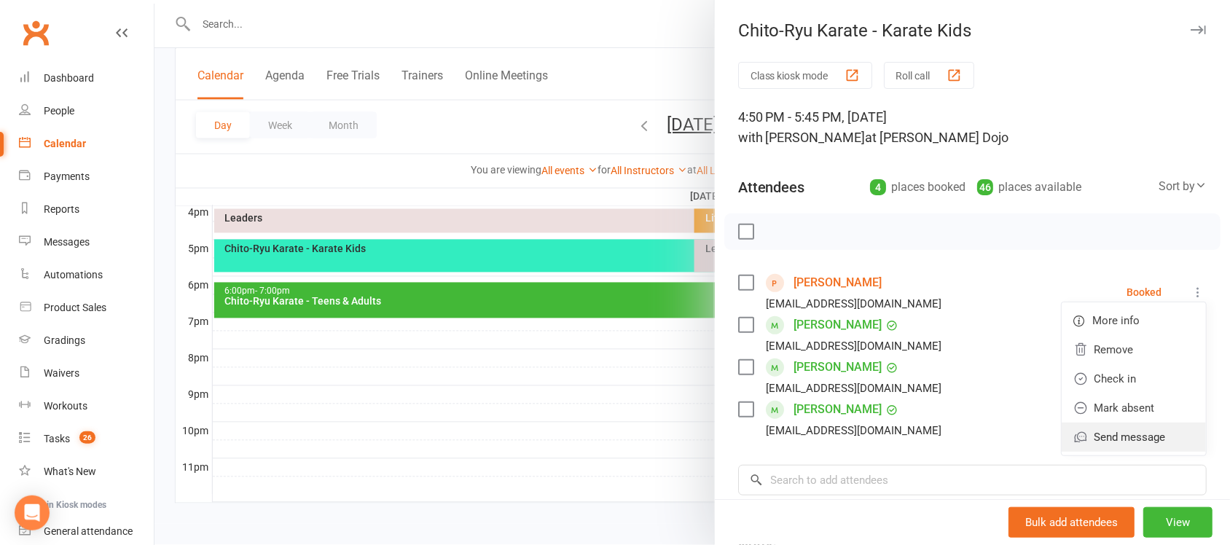
click at [1105, 437] on link "Send message" at bounding box center [1134, 437] width 144 height 29
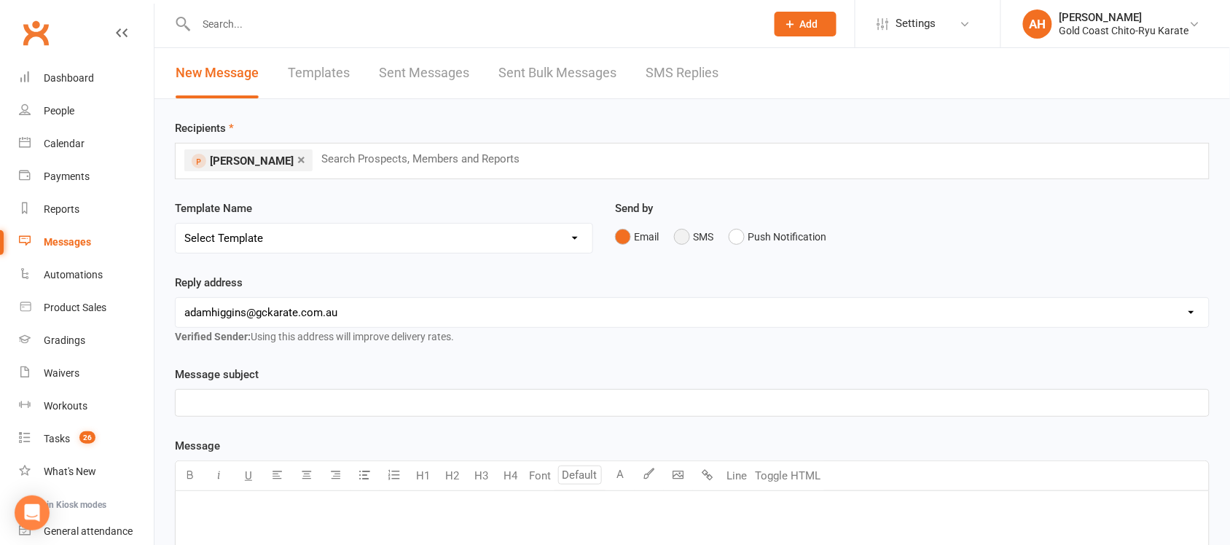
click at [683, 232] on button "SMS" at bounding box center [693, 237] width 39 height 28
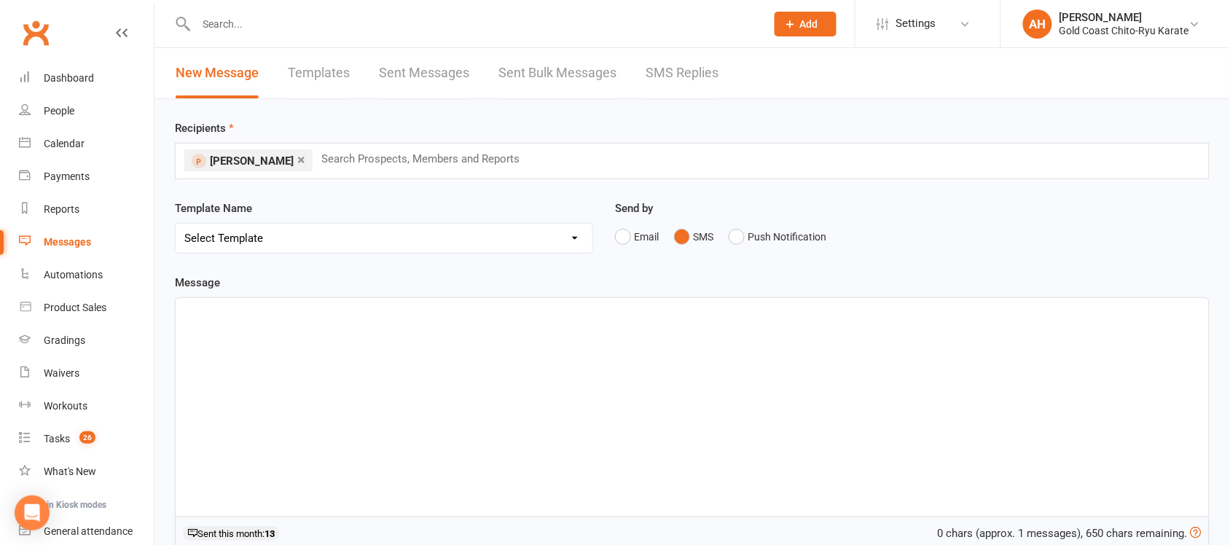
click at [576, 241] on select "Select Template [Email] Billing - Annual Payment due to be processed [Email] Bi…" at bounding box center [384, 238] width 417 height 29
select select "124"
click at [176, 224] on select "Select Template [Email] Billing - Annual Payment due to be processed [Email] Bi…" at bounding box center [384, 238] width 417 height 29
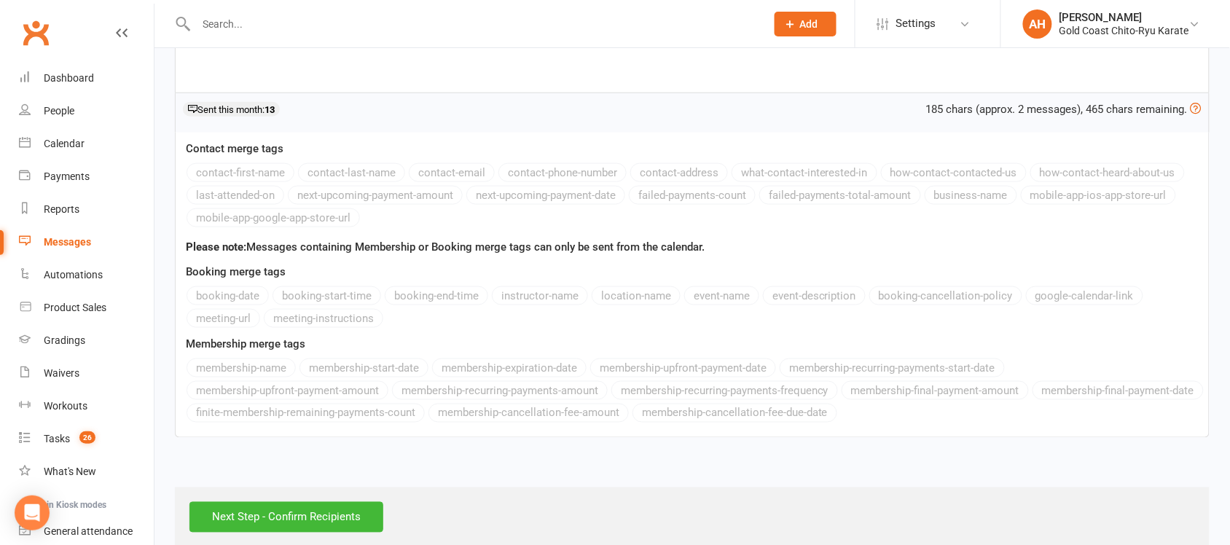
scroll to position [450, 0]
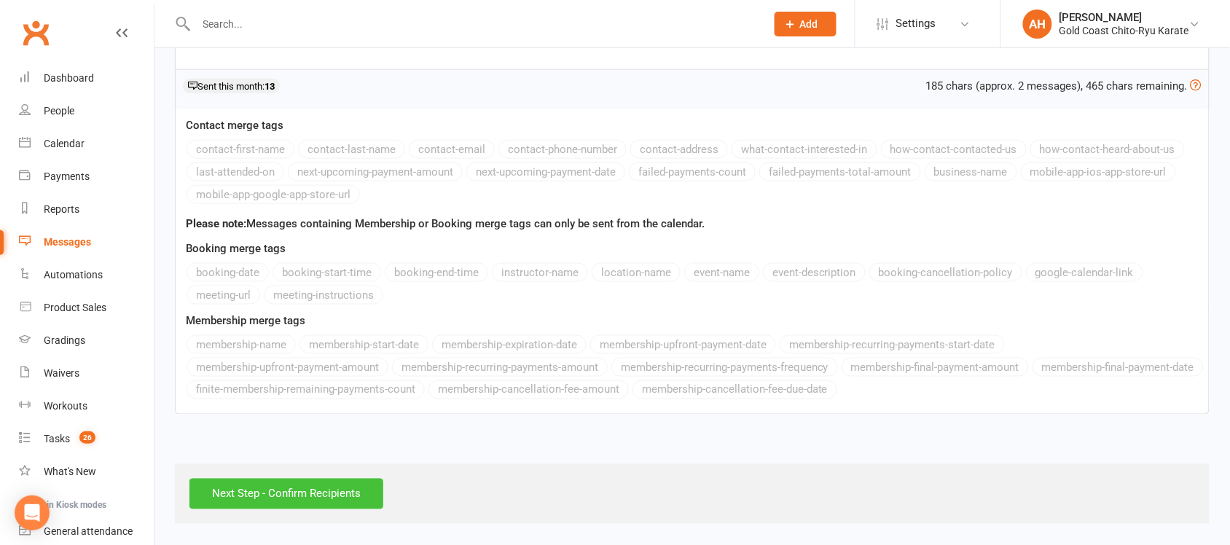
drag, startPoint x: 275, startPoint y: 496, endPoint x: 296, endPoint y: 496, distance: 20.4
click at [275, 496] on input "Next Step - Confirm Recipients" at bounding box center [286, 494] width 194 height 31
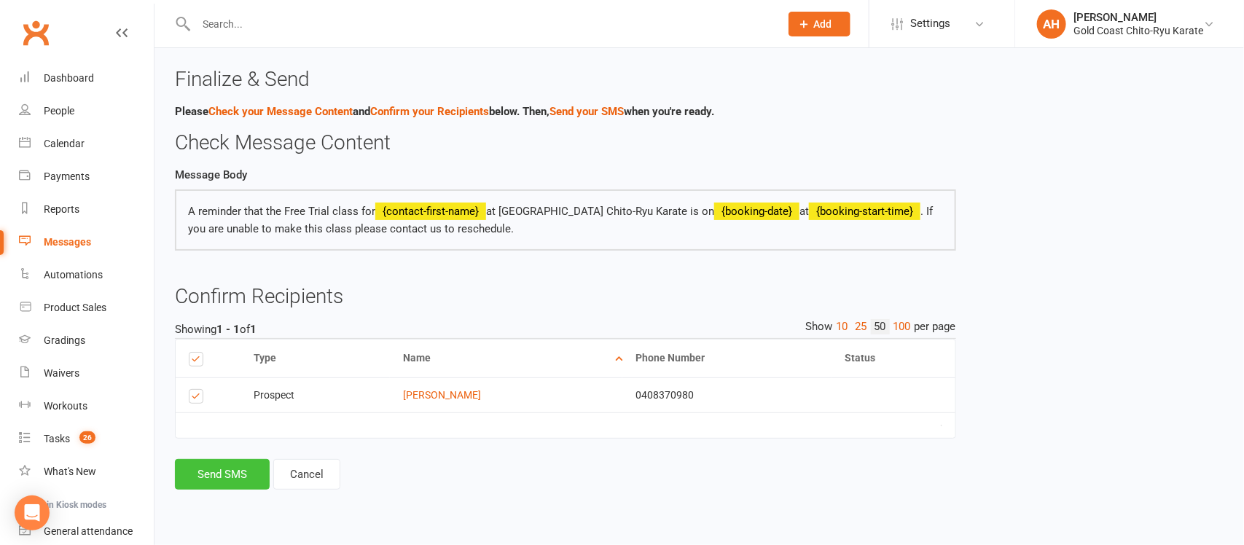
click at [251, 479] on button "Send SMS" at bounding box center [222, 474] width 95 height 31
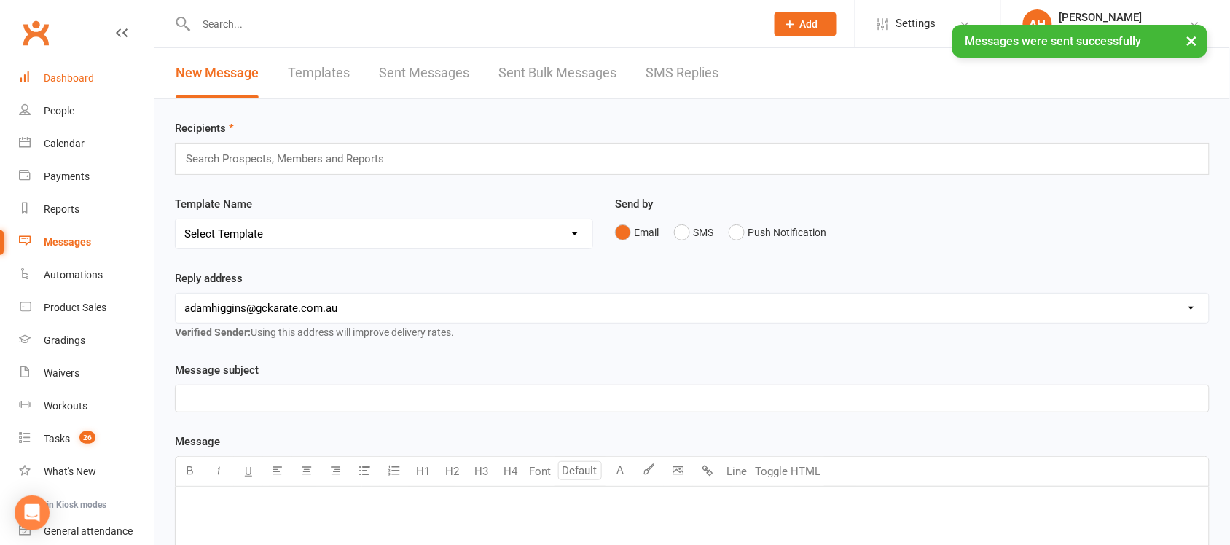
click at [68, 80] on div "Dashboard" at bounding box center [69, 78] width 50 height 12
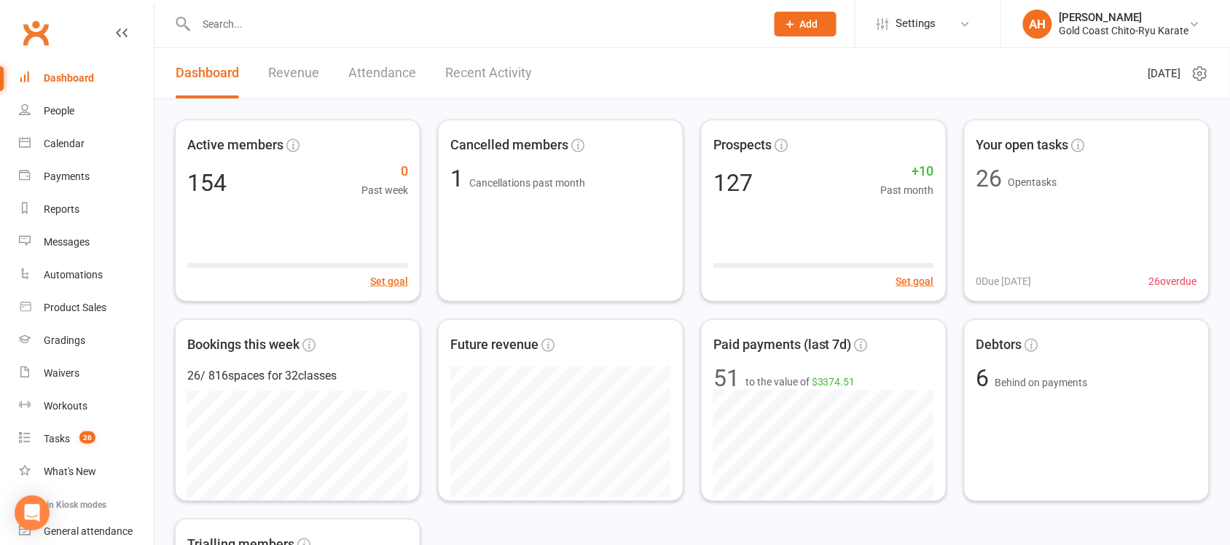
click at [285, 23] on input "text" at bounding box center [474, 24] width 564 height 20
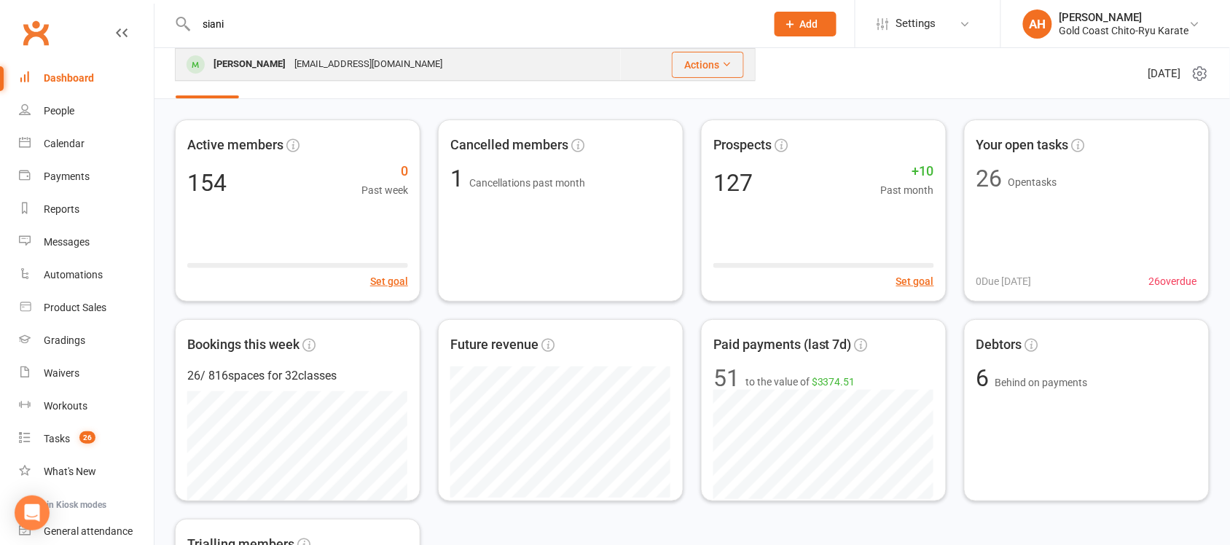
type input "siani"
click at [230, 66] on div "[PERSON_NAME]" at bounding box center [249, 64] width 81 height 21
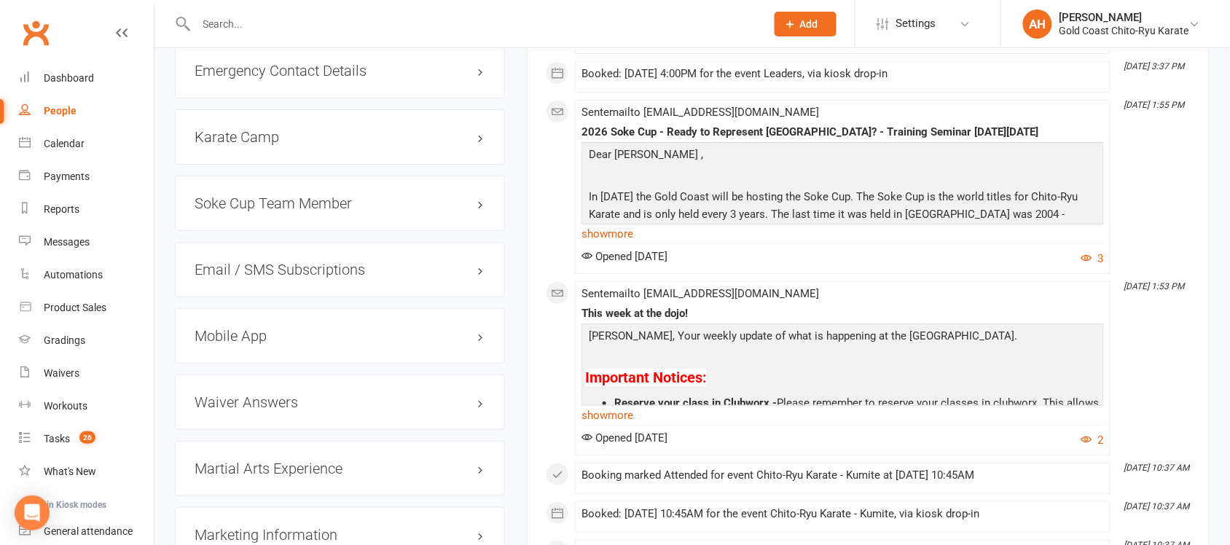
scroll to position [1640, 0]
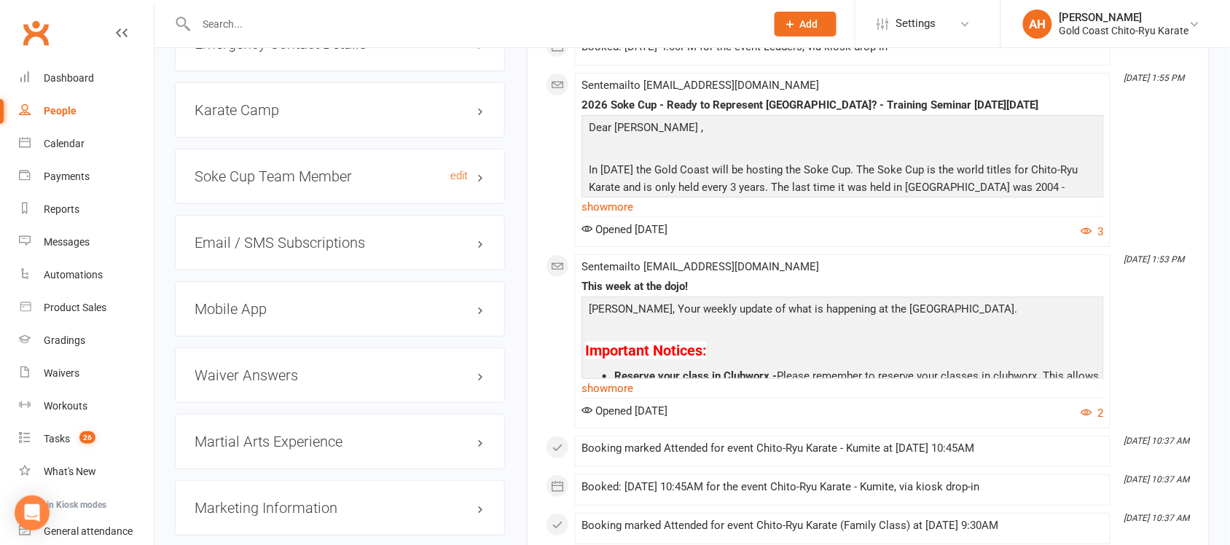
click at [482, 179] on h3 "Soke Cup Team Member edit" at bounding box center [340, 176] width 291 height 16
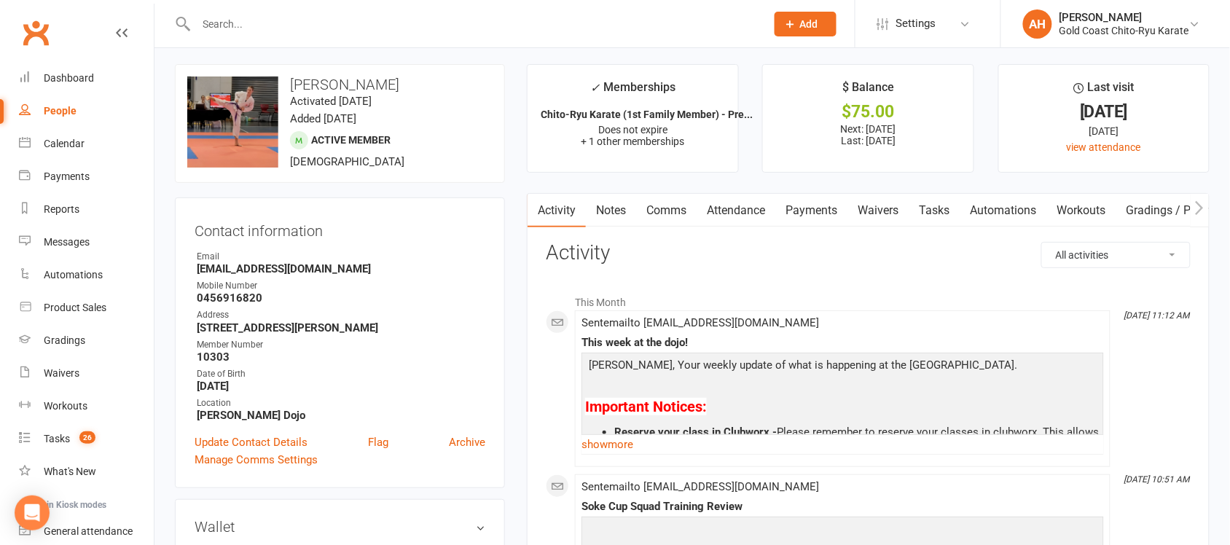
scroll to position [0, 0]
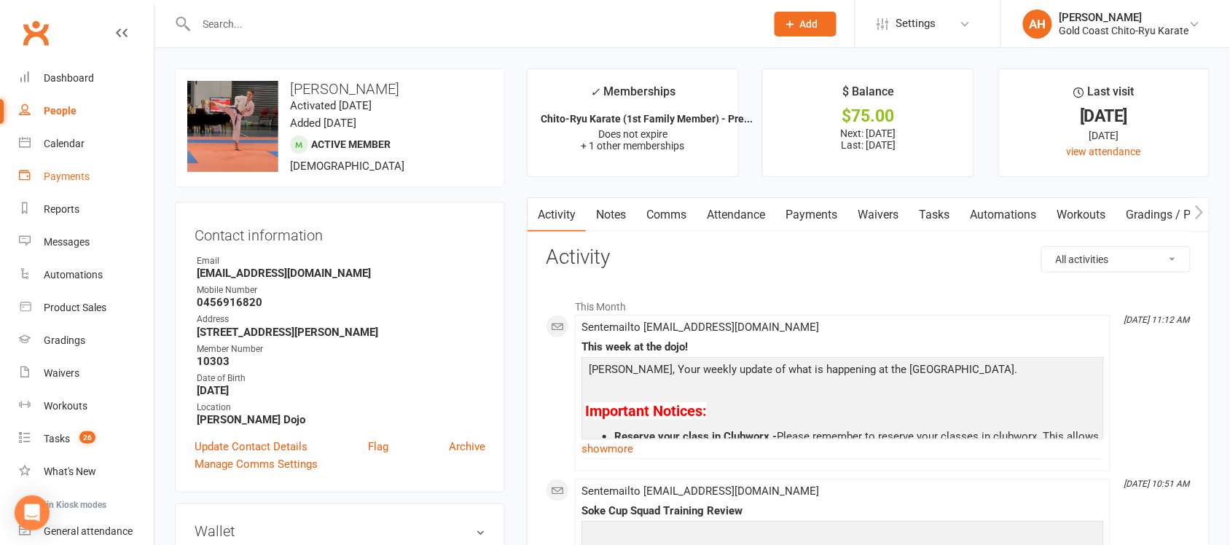
drag, startPoint x: 71, startPoint y: 177, endPoint x: 512, endPoint y: 175, distance: 441.6
click at [71, 177] on div "Payments" at bounding box center [67, 177] width 46 height 12
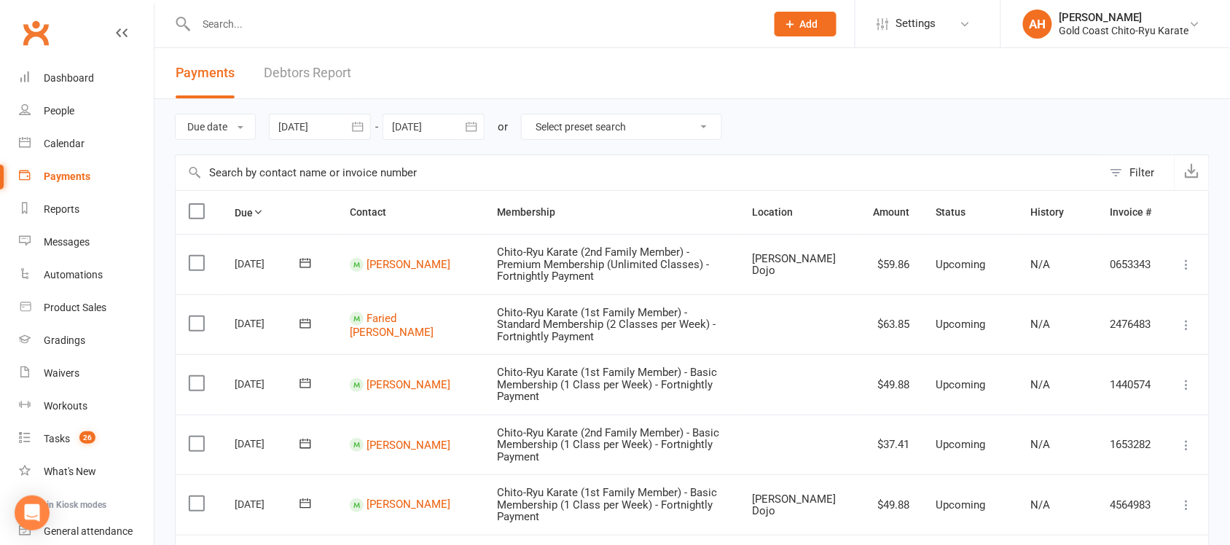
click at [321, 71] on link "Debtors Report" at bounding box center [307, 73] width 87 height 50
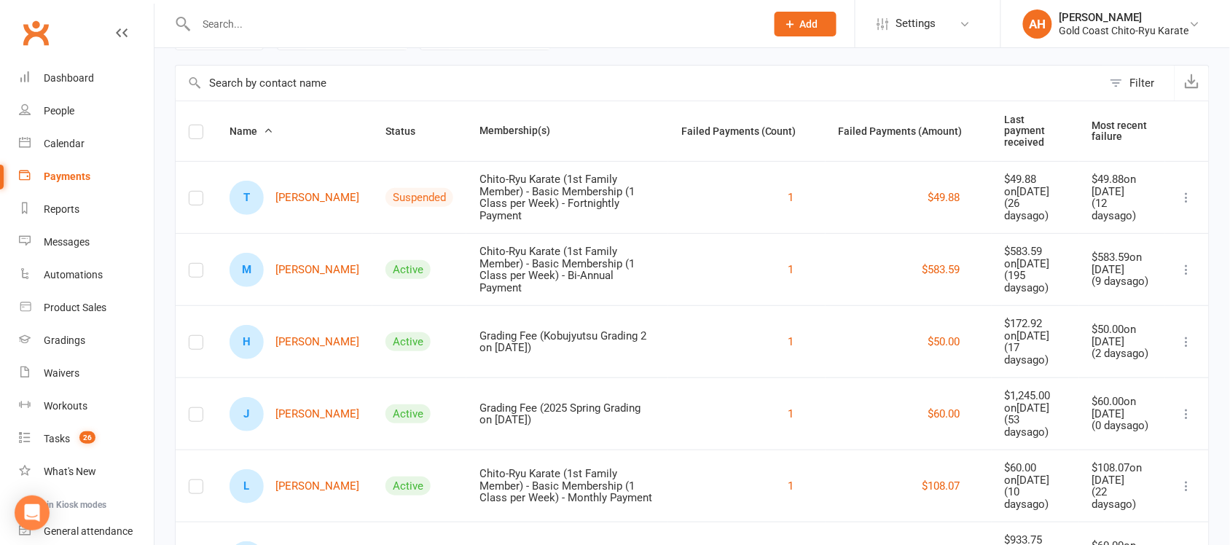
scroll to position [147, 0]
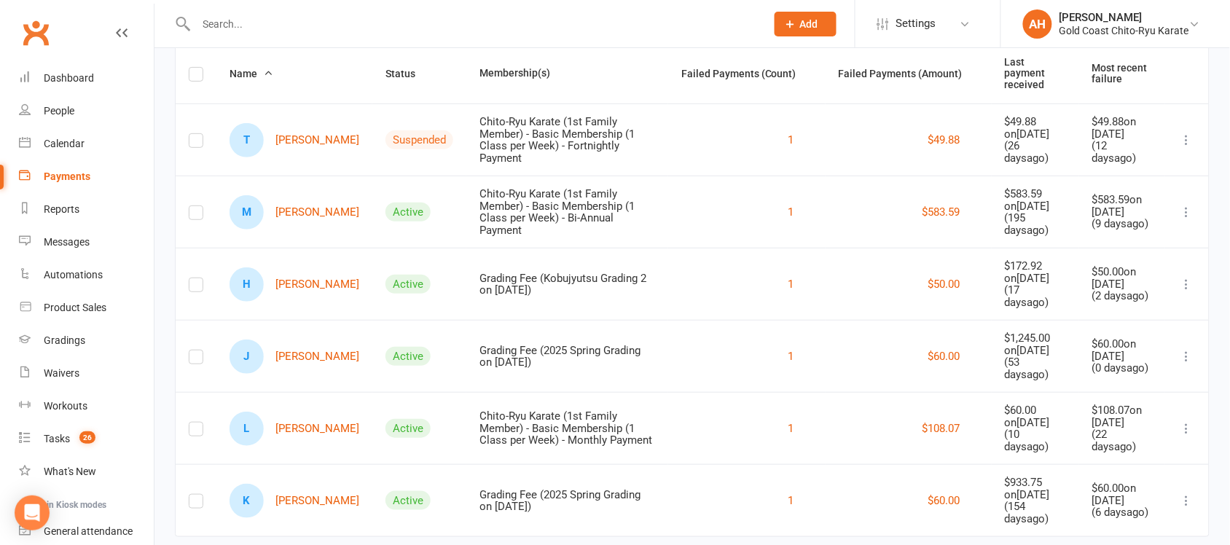
click at [281, 29] on input "text" at bounding box center [474, 24] width 564 height 20
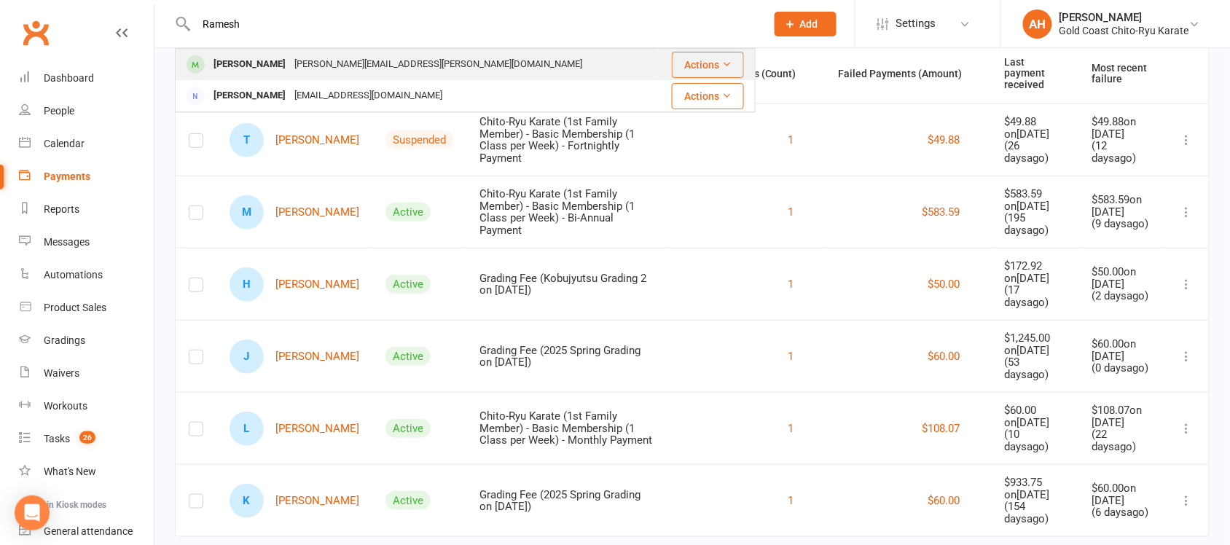
type input "Ramesh"
click at [223, 63] on div "[PERSON_NAME]" at bounding box center [249, 64] width 81 height 21
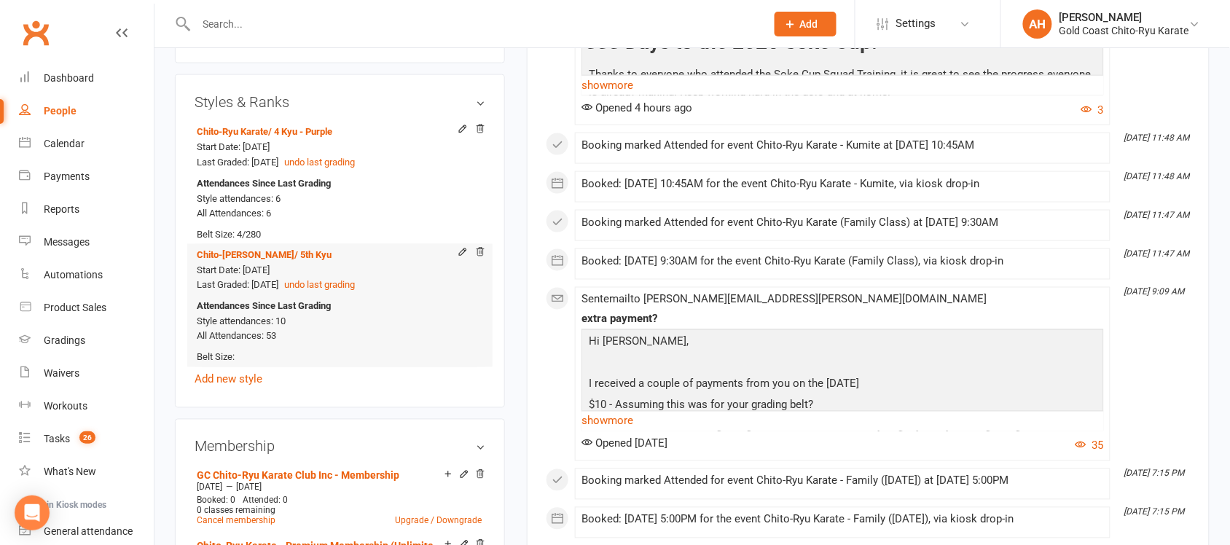
scroll to position [547, 0]
click at [246, 372] on link "Add new style" at bounding box center [229, 378] width 68 height 13
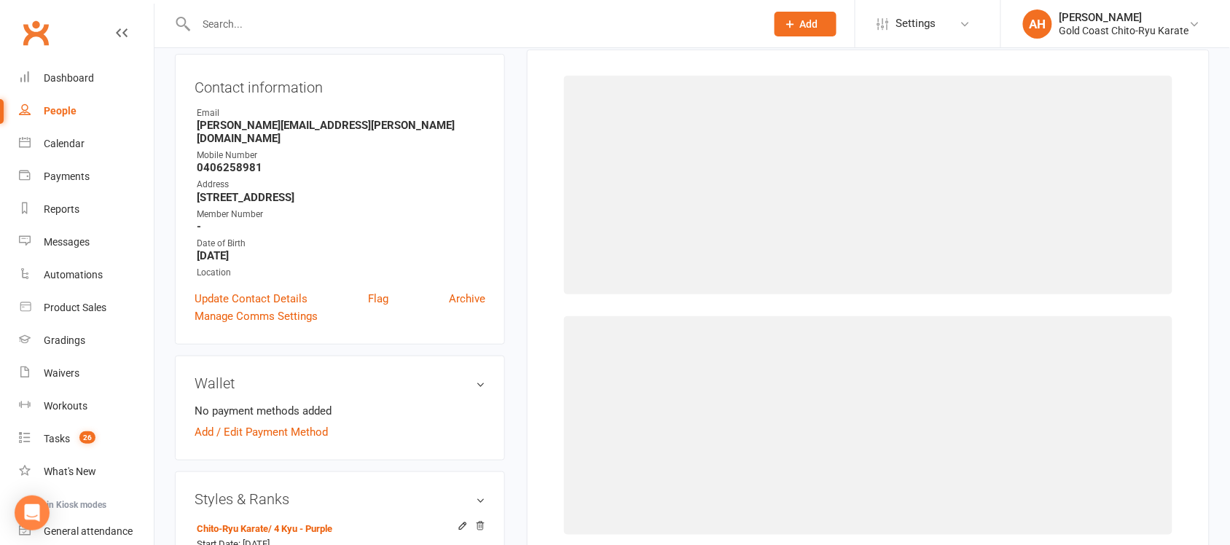
scroll to position [125, 0]
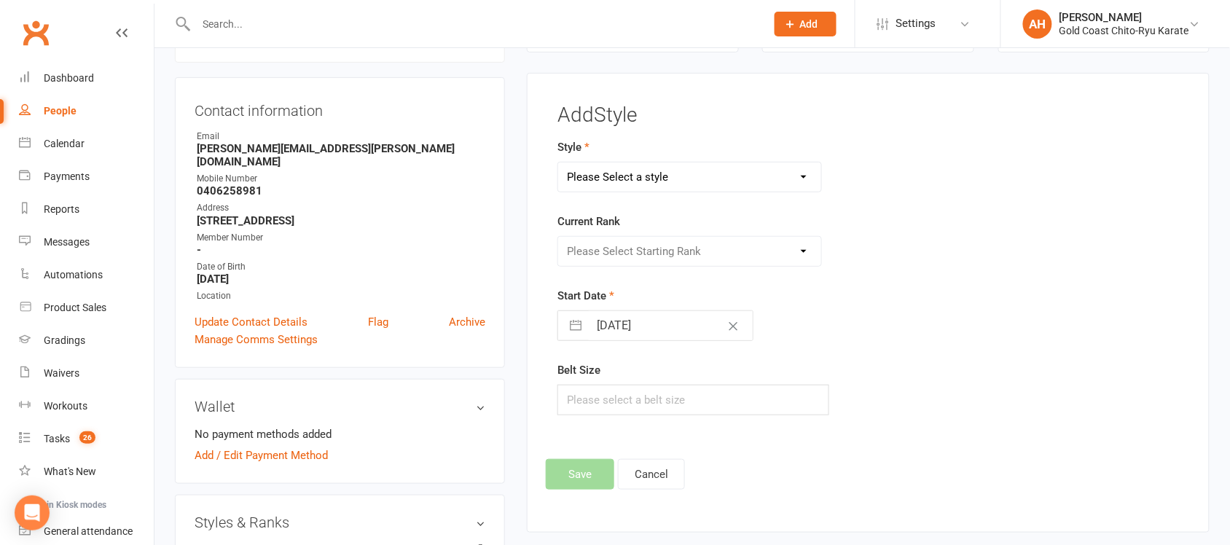
click at [671, 179] on select "Please Select a style Chito-Ryu Karate Chito-Ryu Karate Little Champions Chito-…" at bounding box center [689, 176] width 262 height 29
select select "2776"
click at [559, 162] on select "Please Select a style Chito-Ryu Karate Chito-Ryu Karate Little Champions Chito-…" at bounding box center [689, 176] width 262 height 29
click at [638, 256] on select "Please Select Starting Rank Probationary Level 1 Leader Level 2 Leader Instruct…" at bounding box center [689, 251] width 262 height 29
select select "29238"
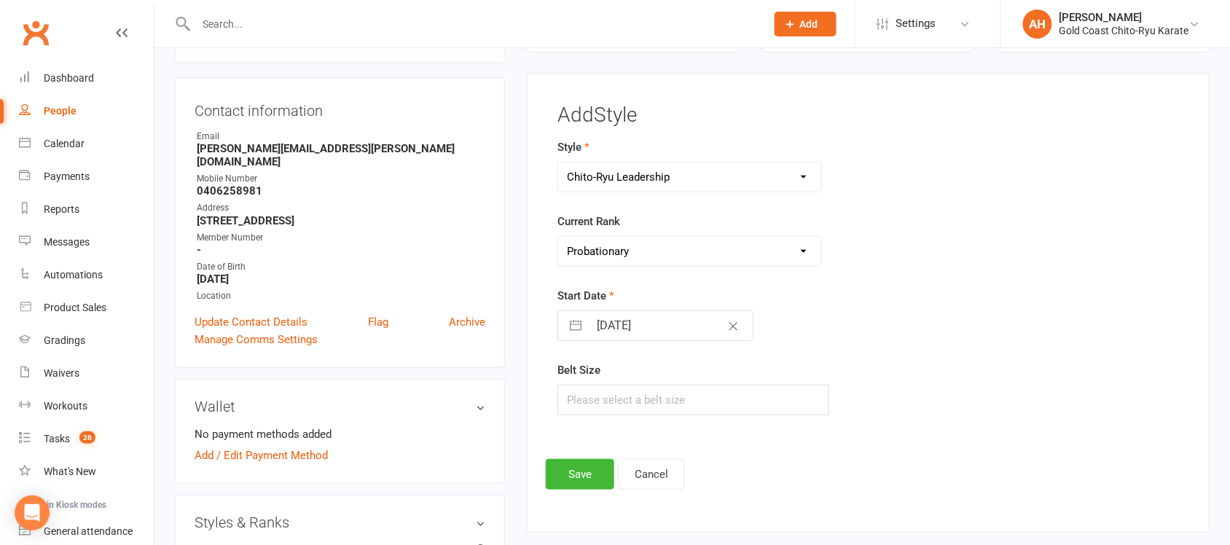
click at [559, 238] on select "Please Select Starting Rank Probationary Level 1 Leader Level 2 Leader Instruct…" at bounding box center [689, 251] width 262 height 29
click at [592, 479] on button "Save" at bounding box center [580, 474] width 68 height 31
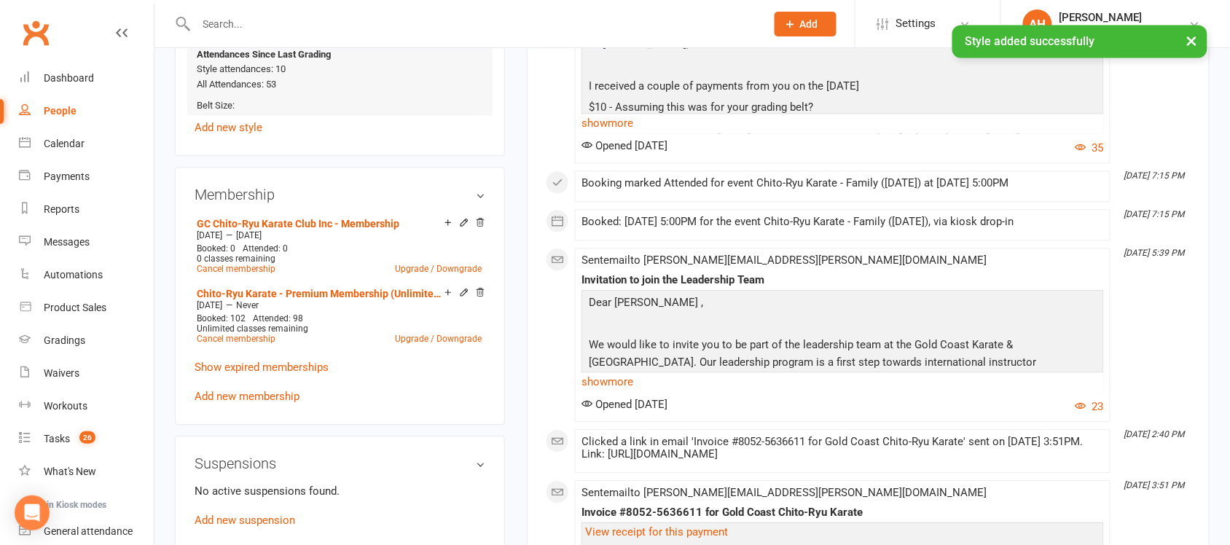
scroll to position [944, 0]
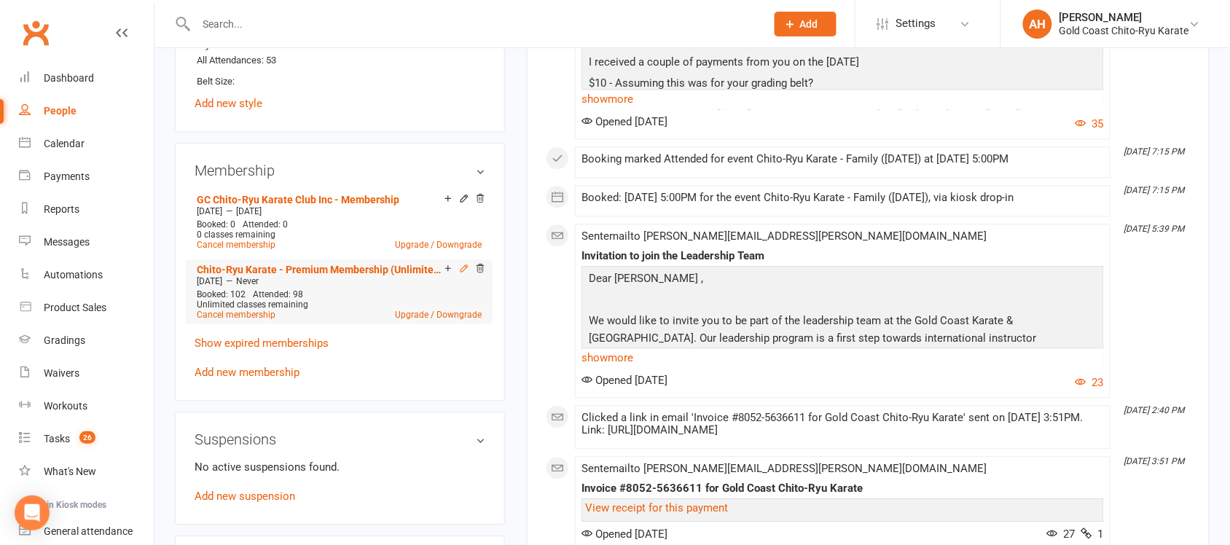
click at [461, 263] on icon at bounding box center [464, 268] width 10 height 10
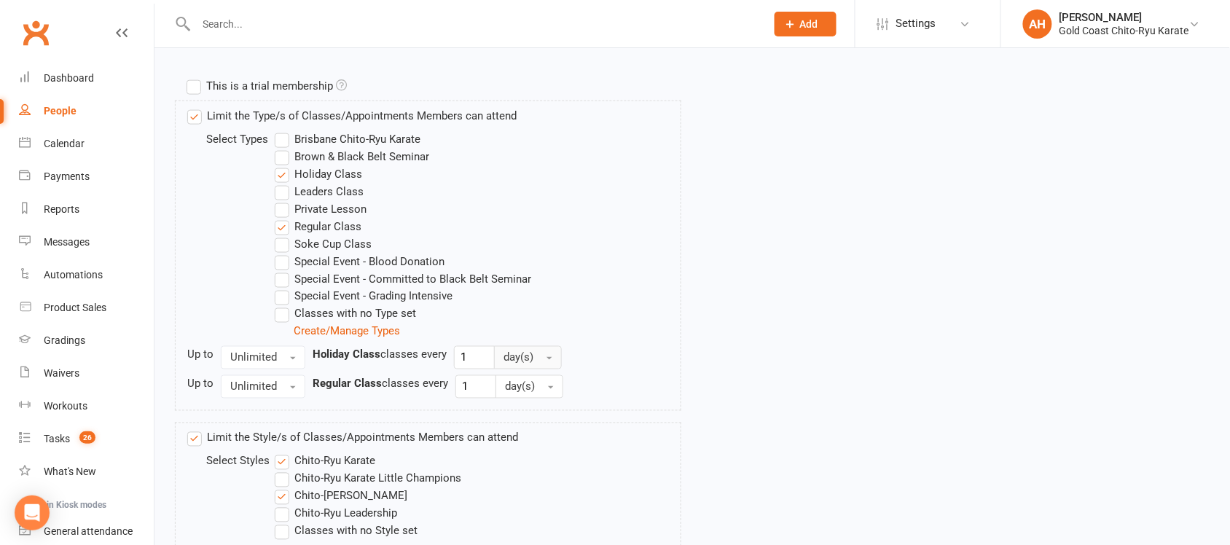
scroll to position [547, 0]
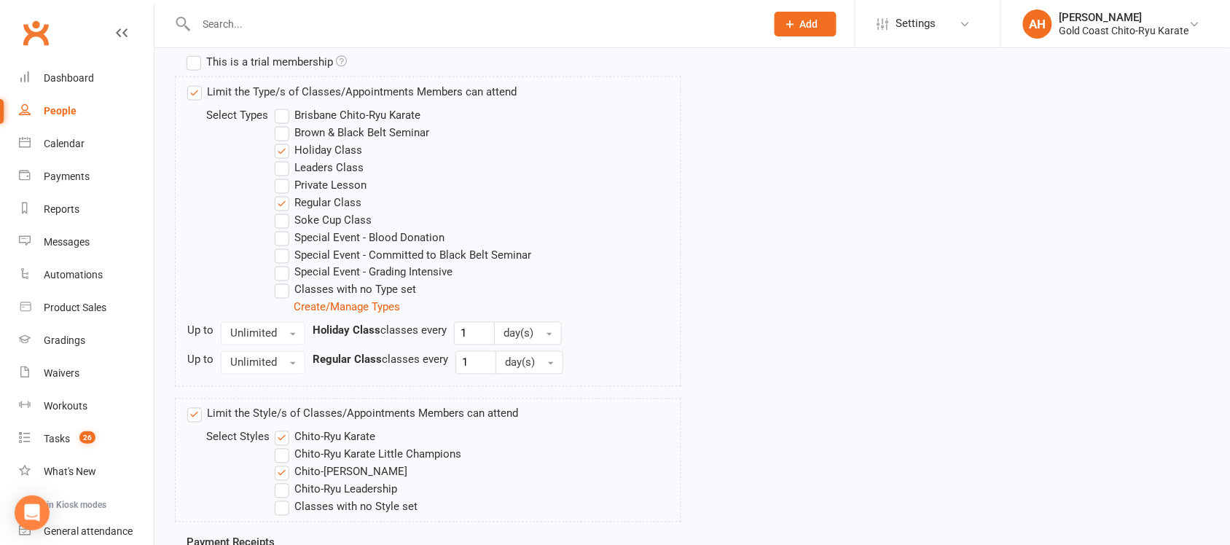
click at [284, 290] on label "Classes with no Type set" at bounding box center [345, 289] width 141 height 17
click at [284, 281] on input "Classes with no Type set" at bounding box center [279, 281] width 9 height 0
click at [286, 164] on label "Leaders Class" at bounding box center [319, 167] width 89 height 17
click at [284, 159] on input "Leaders Class" at bounding box center [279, 159] width 9 height 0
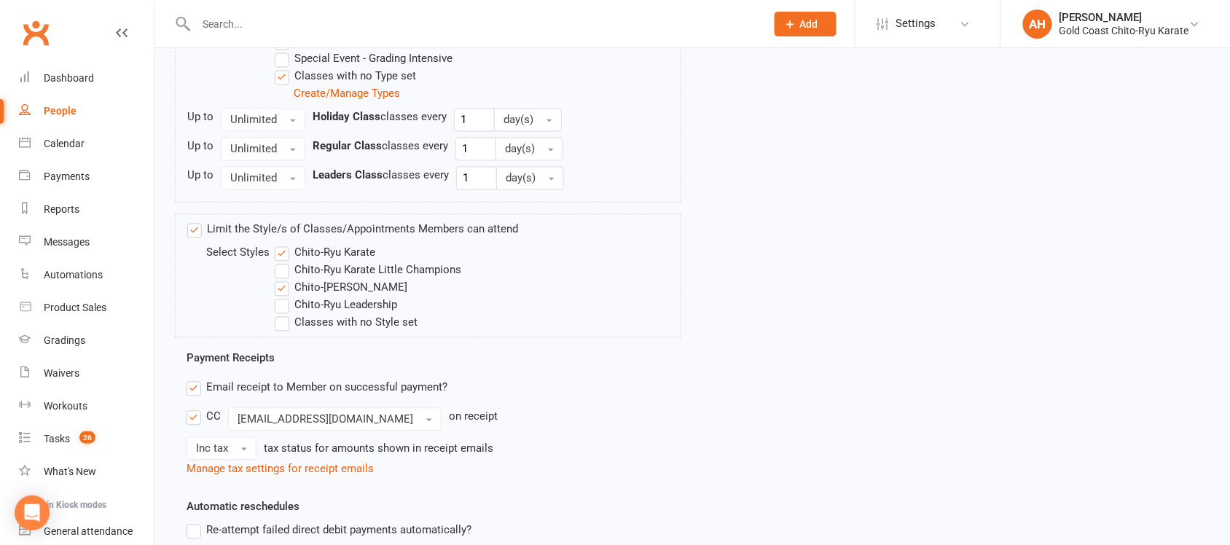
scroll to position [820, 0]
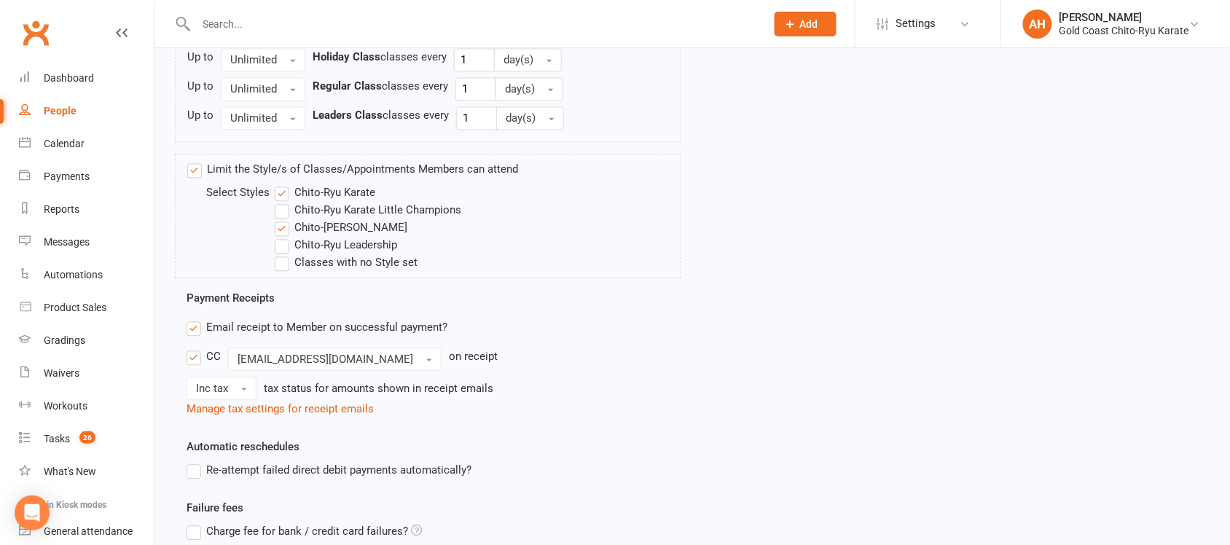
click at [279, 246] on label "Chito-Ryu Leadership" at bounding box center [336, 245] width 122 height 17
click at [279, 237] on input "Chito-Ryu Leadership" at bounding box center [279, 237] width 9 height 0
click at [278, 267] on label "Classes with no Style set" at bounding box center [346, 262] width 143 height 17
click at [278, 254] on input "Classes with no Style set" at bounding box center [279, 254] width 9 height 0
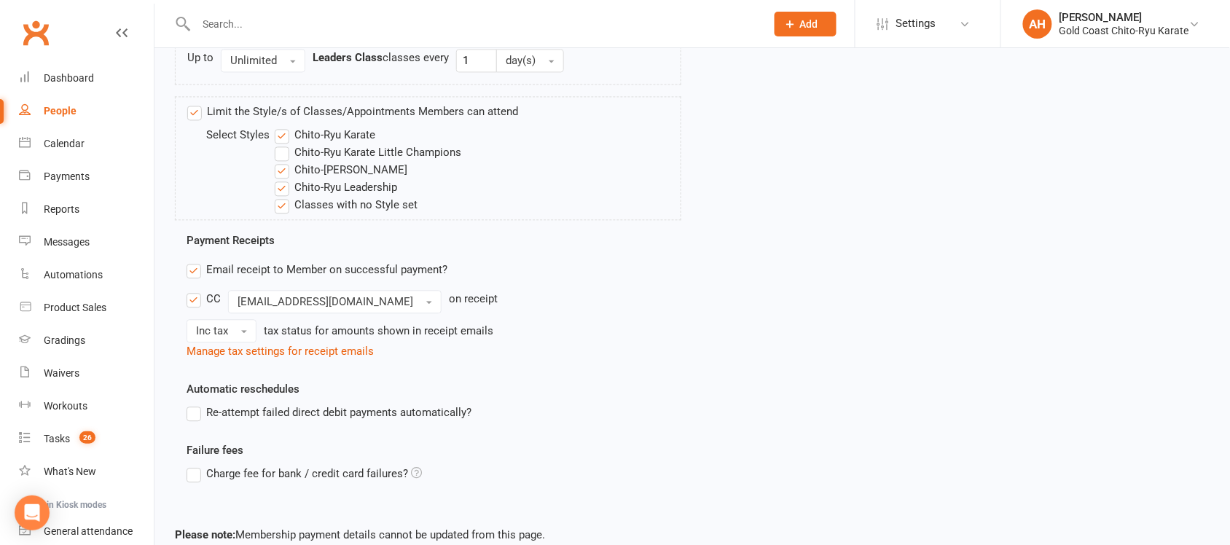
scroll to position [962, 0]
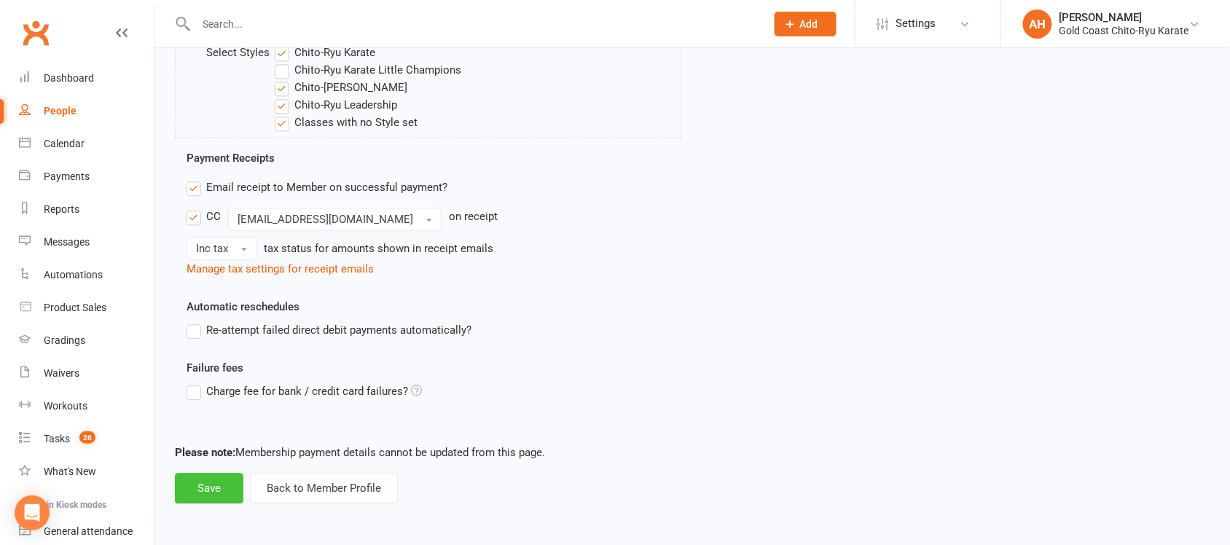
click at [217, 483] on button "Save" at bounding box center [209, 488] width 68 height 31
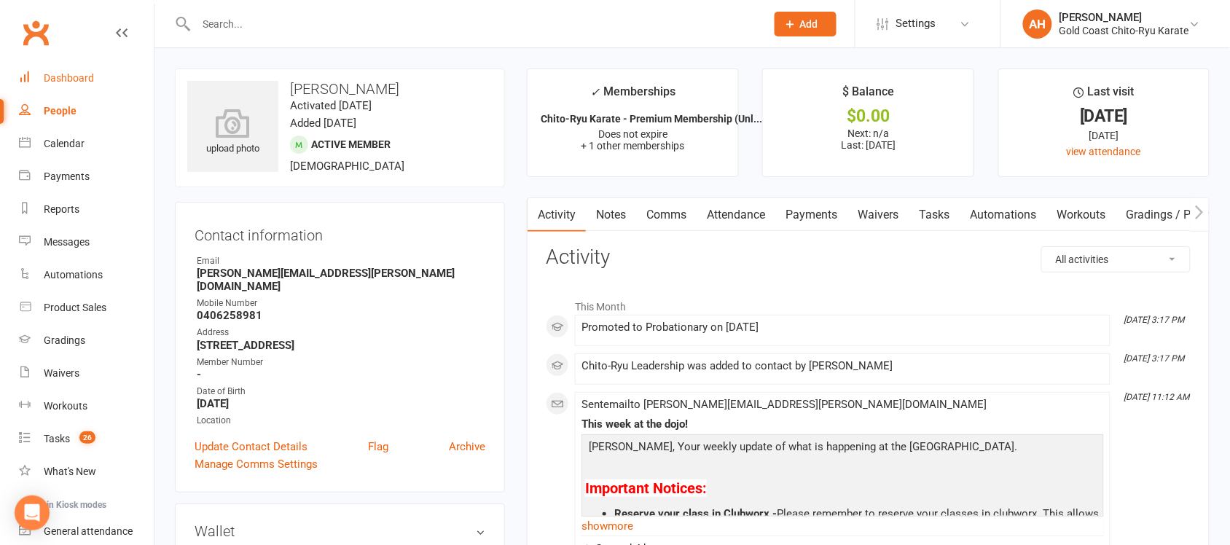
click at [69, 82] on div "Dashboard" at bounding box center [69, 78] width 50 height 12
